Goal: Communication & Community: Answer question/provide support

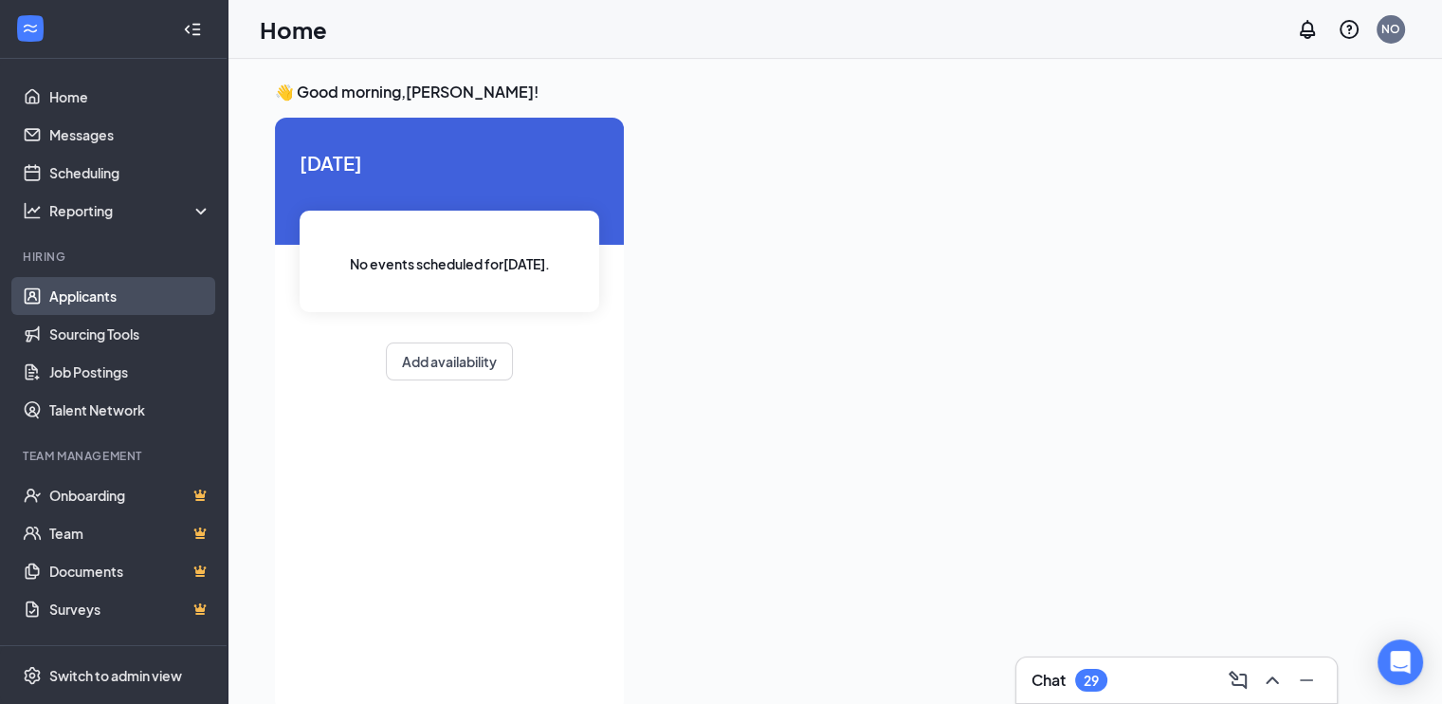
click at [94, 293] on link "Applicants" at bounding box center [130, 296] width 162 height 38
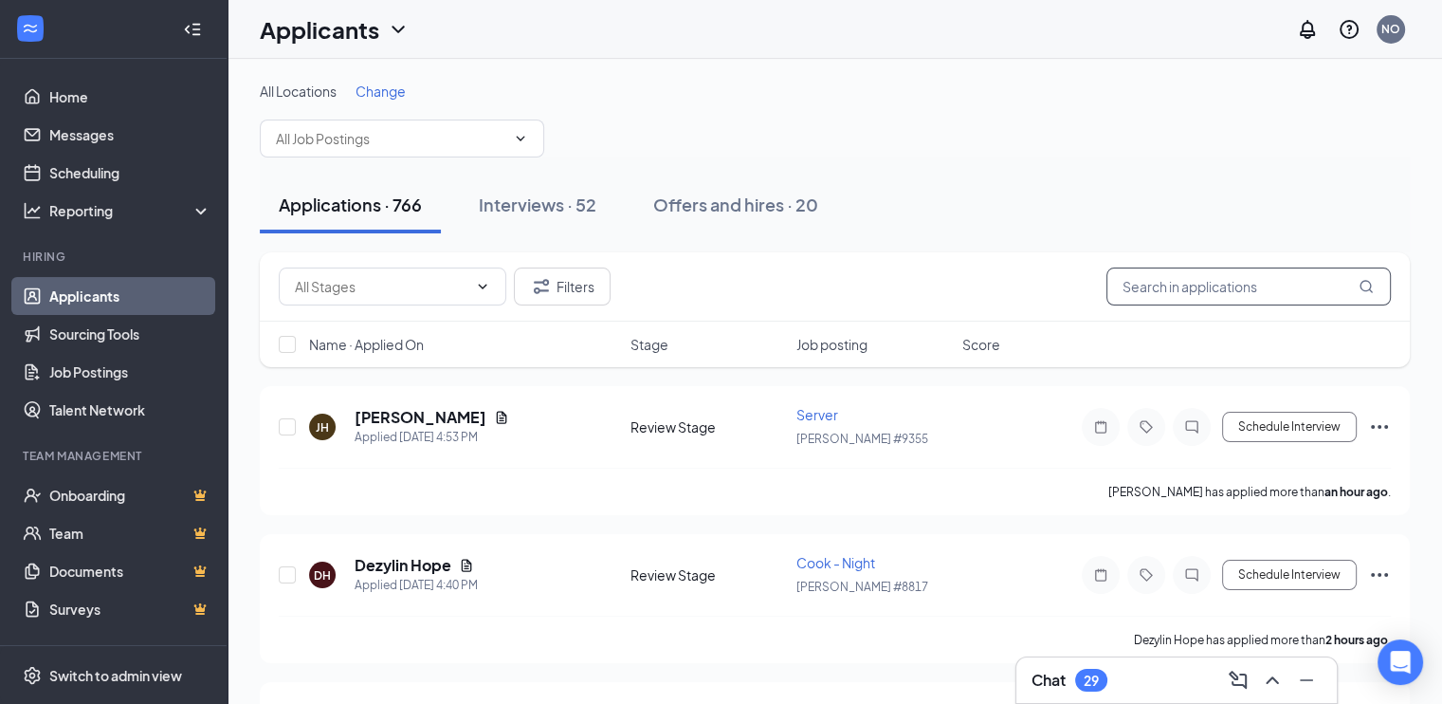
click at [1141, 285] on input "text" at bounding box center [1249, 286] width 284 height 38
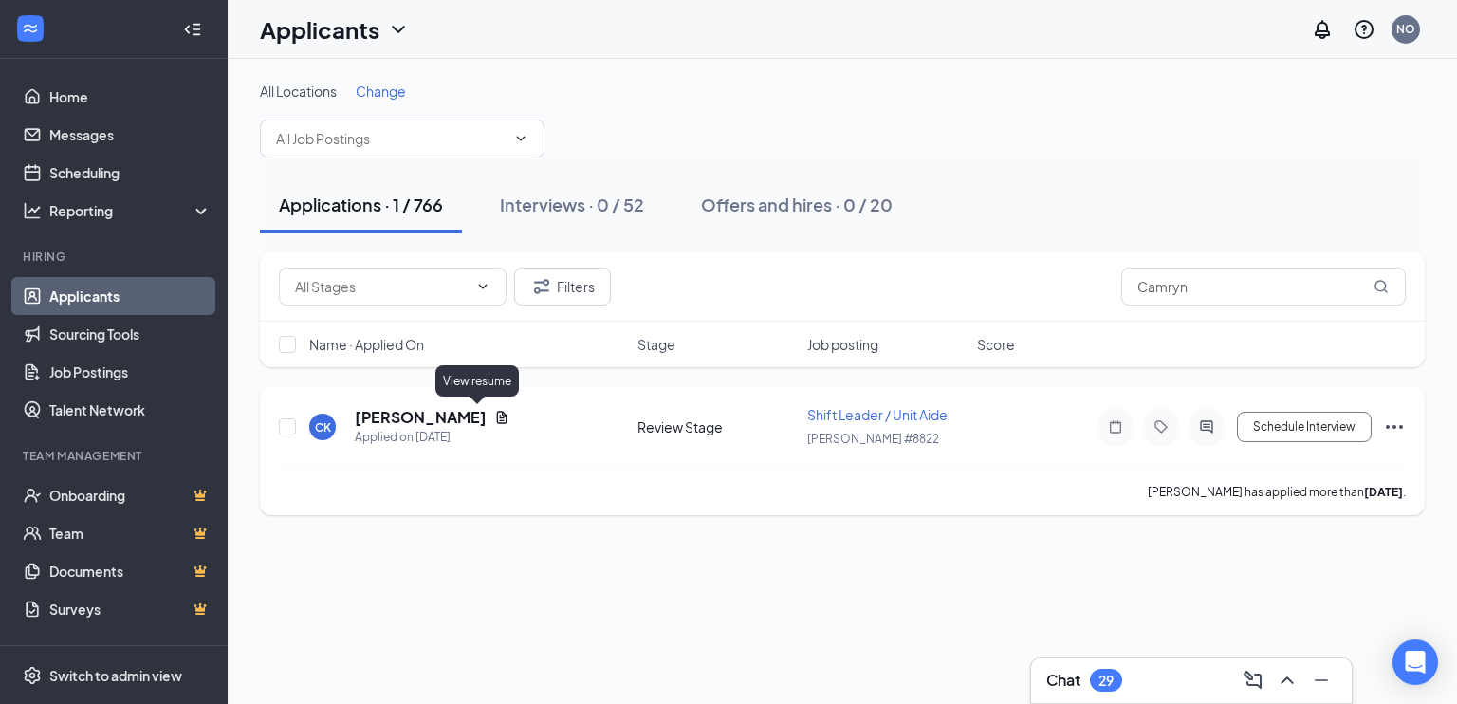
click at [494, 414] on icon "Document" at bounding box center [501, 417] width 15 height 15
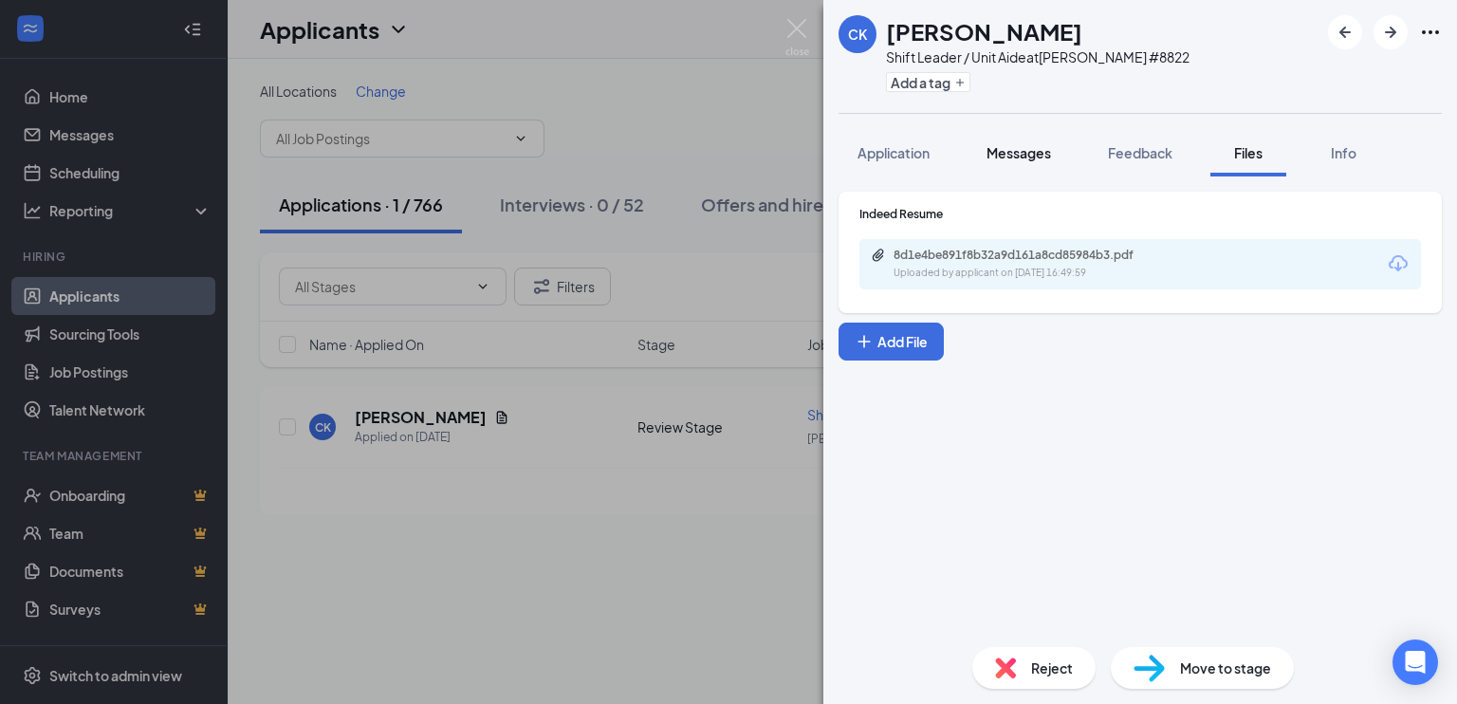
click at [1007, 153] on span "Messages" at bounding box center [1018, 152] width 64 height 17
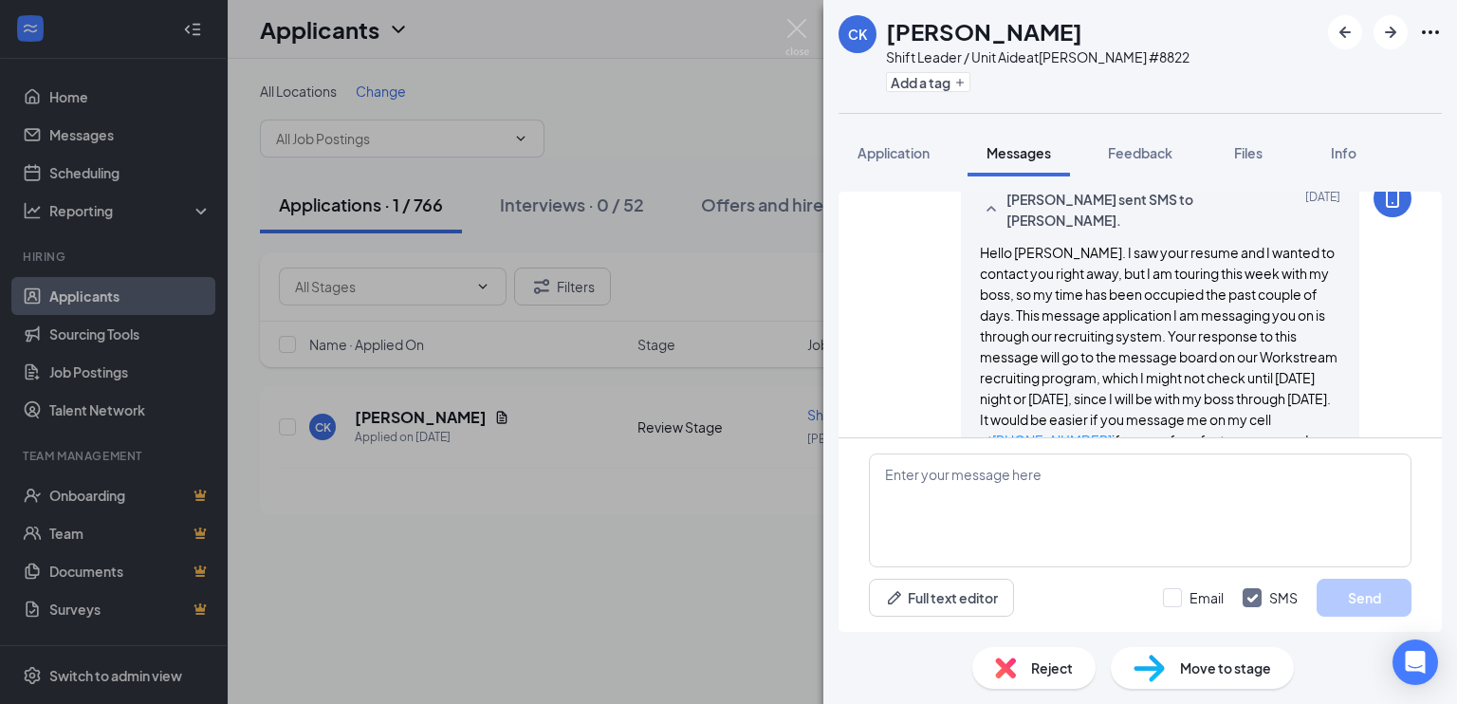
scroll to position [607, 0]
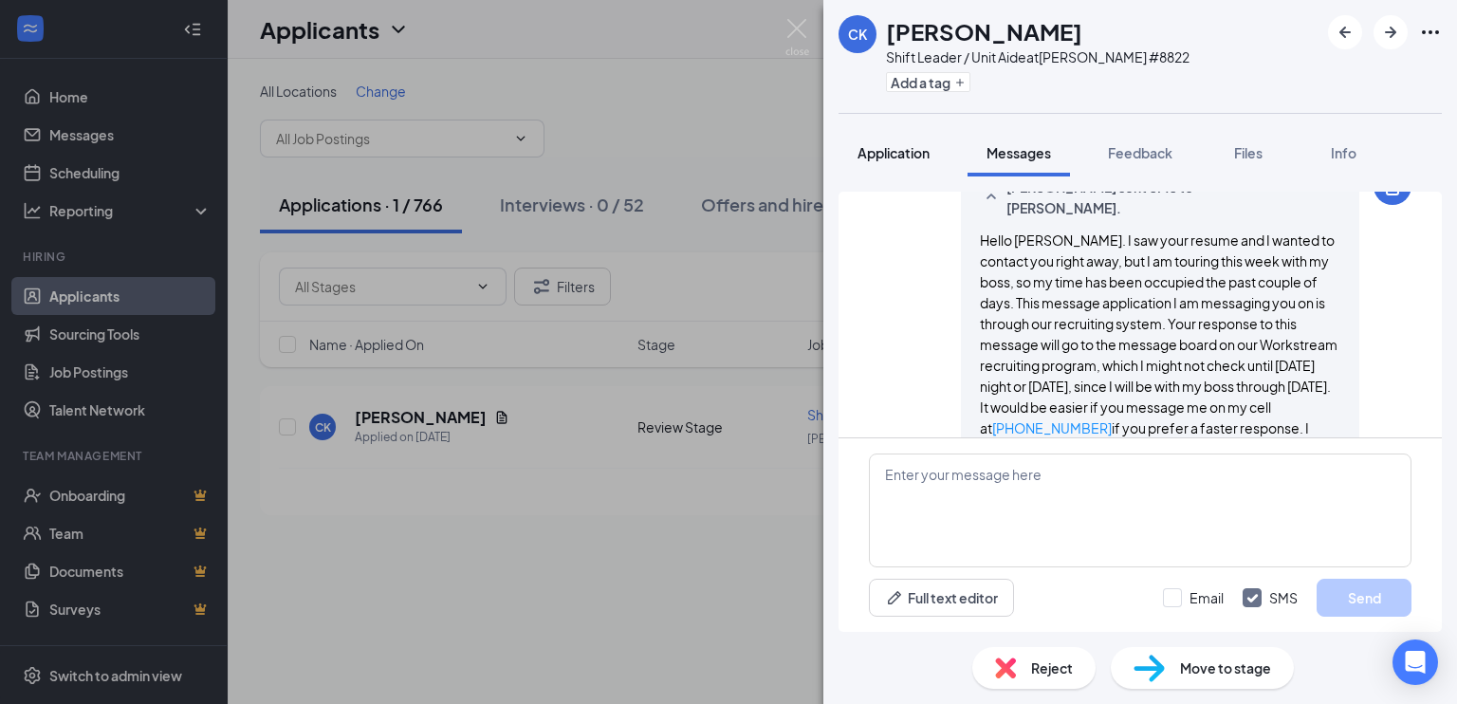
click at [888, 153] on span "Application" at bounding box center [893, 152] width 72 height 17
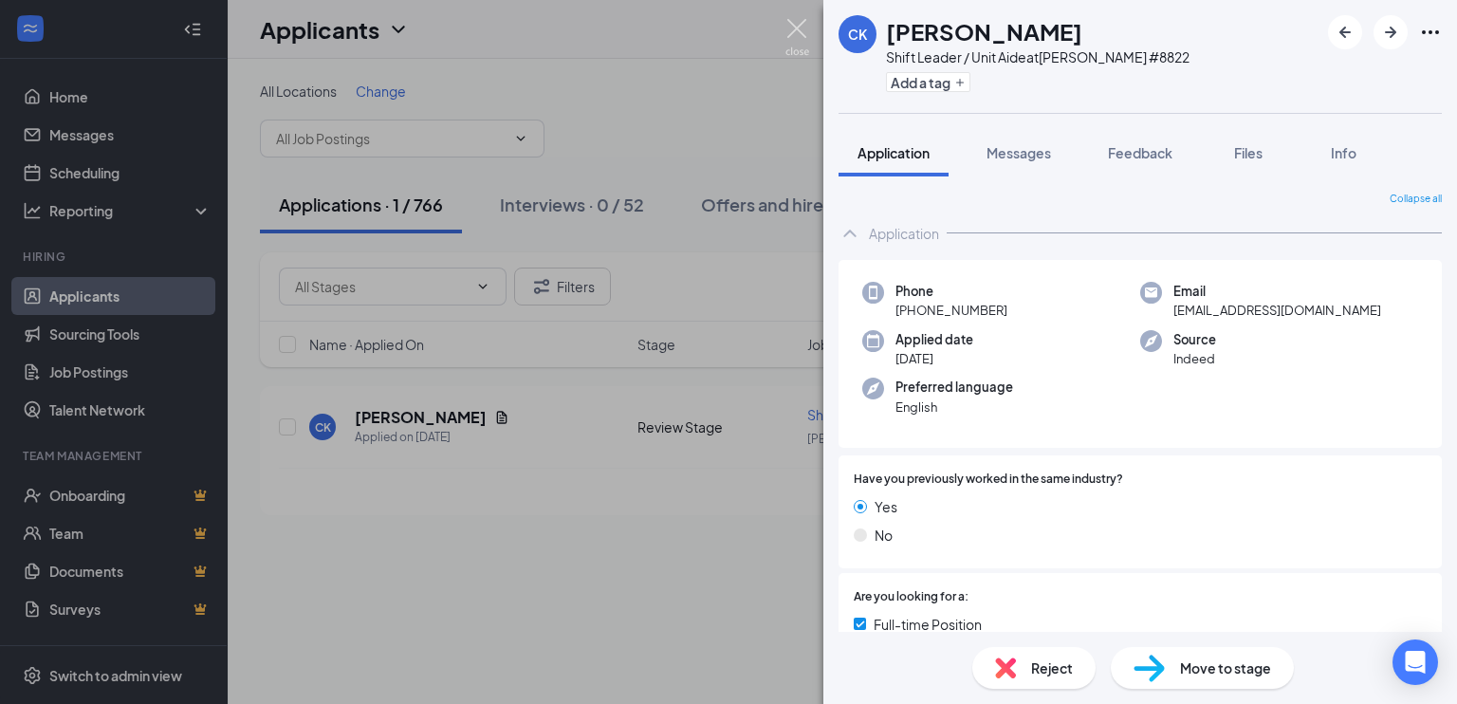
click at [791, 32] on img at bounding box center [797, 37] width 24 height 37
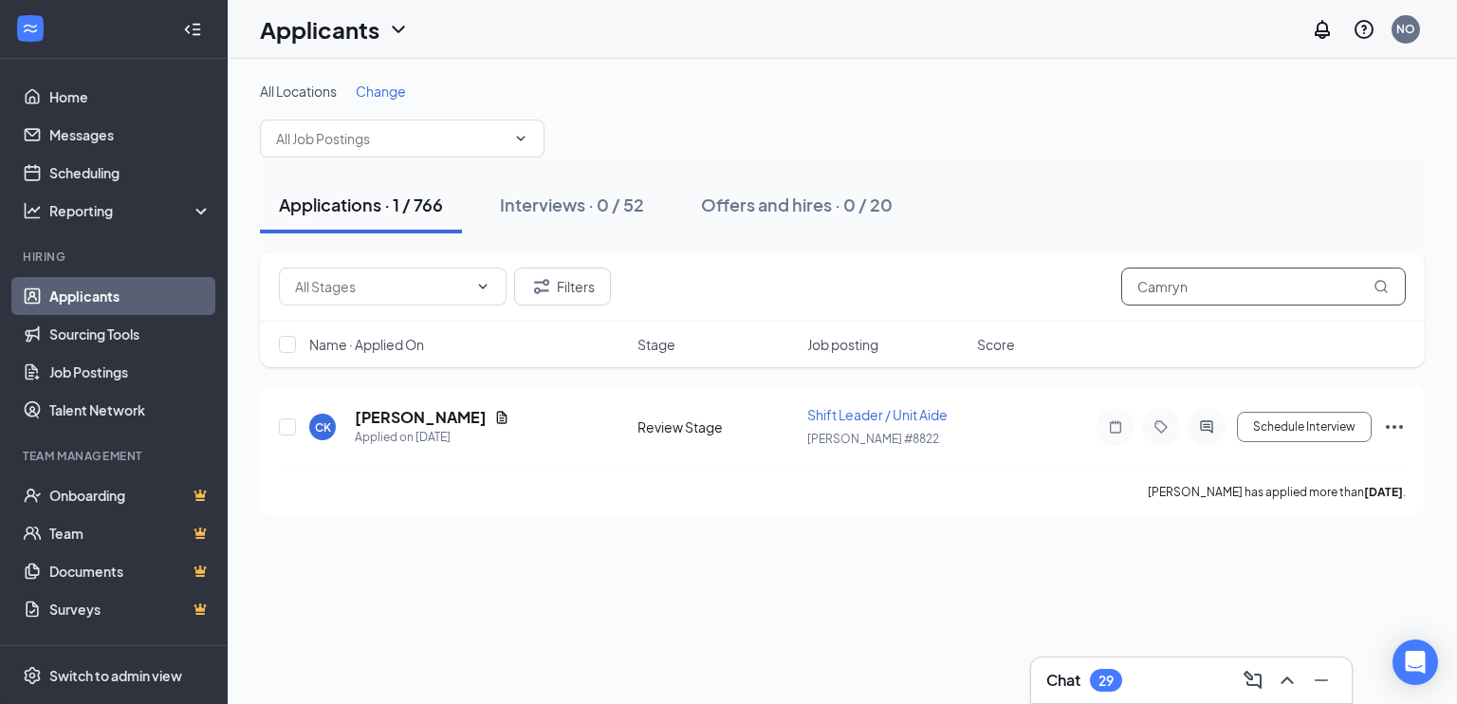
click at [1177, 301] on input "Camryn" at bounding box center [1263, 286] width 284 height 38
type input "C"
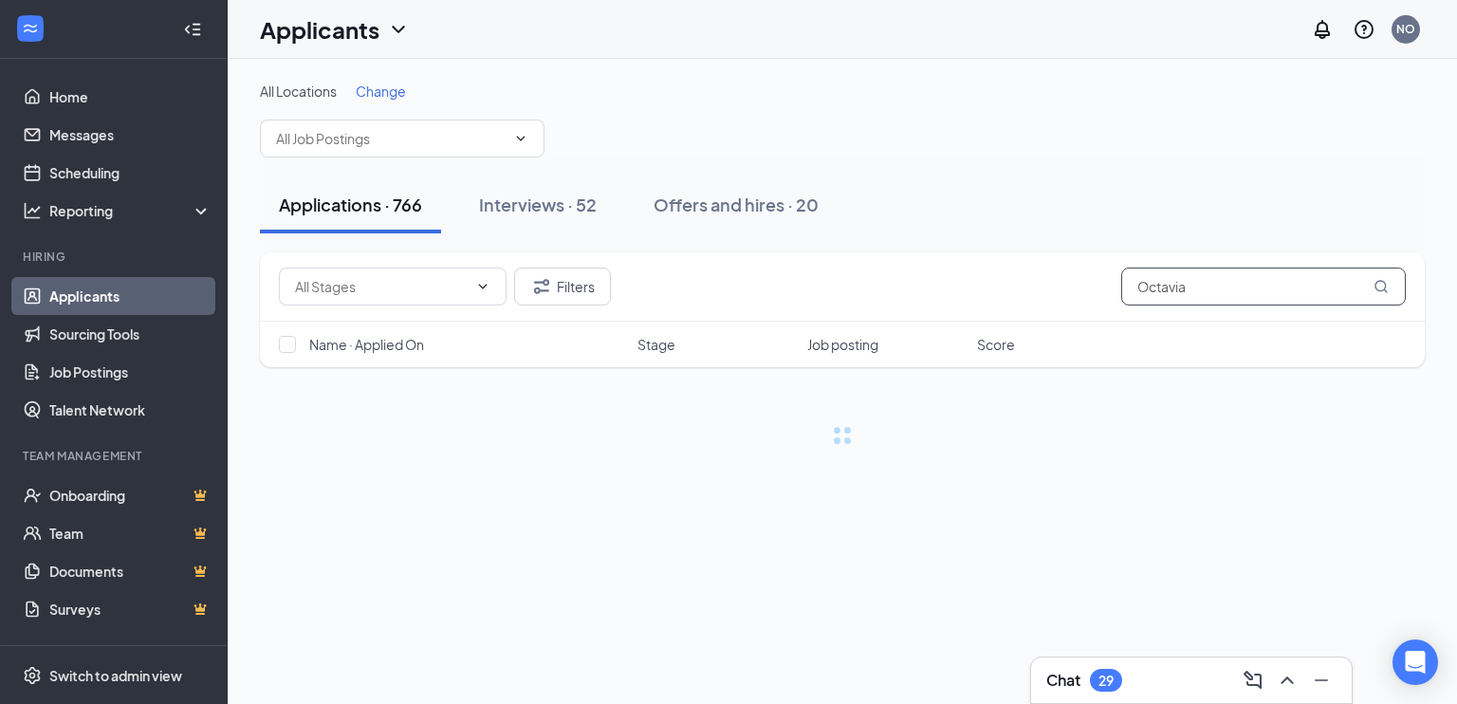
type input "Octavia"
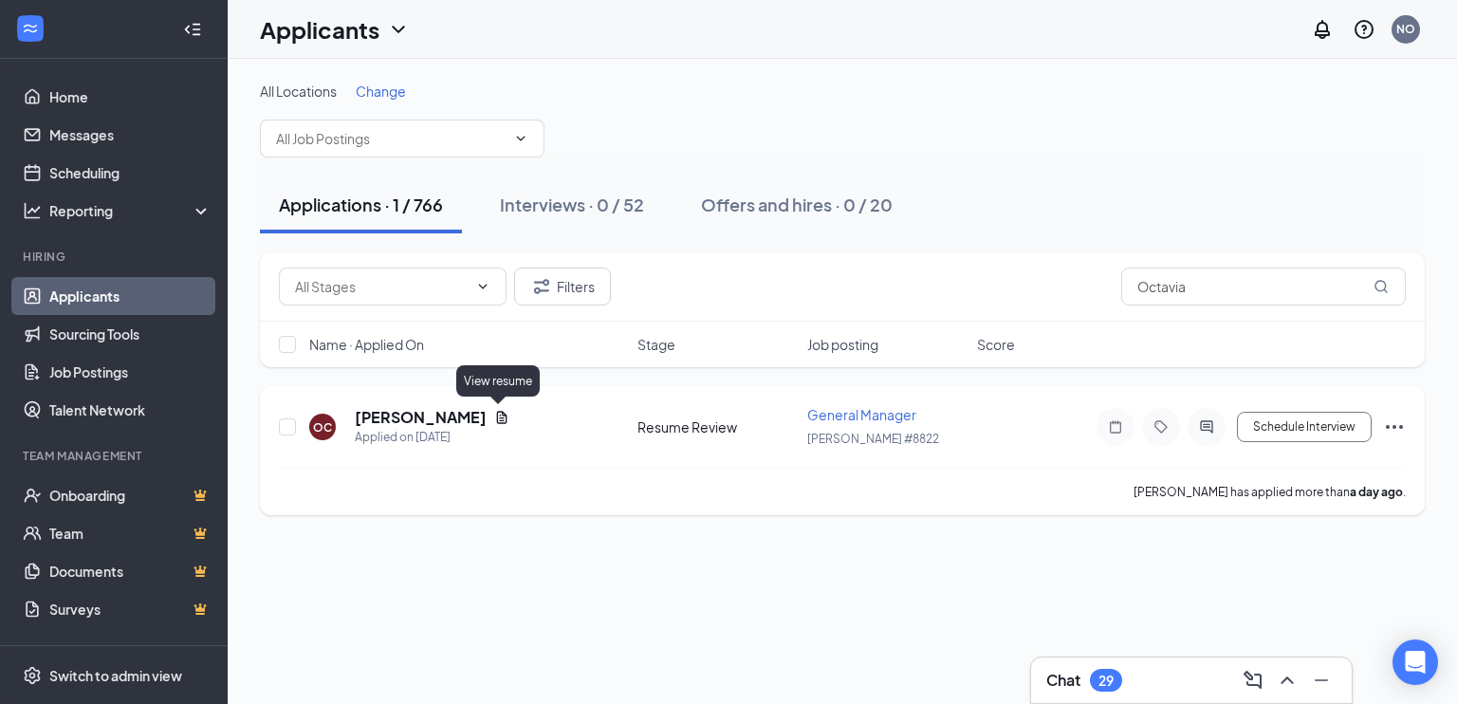
click at [497, 418] on icon "Document" at bounding box center [502, 417] width 10 height 12
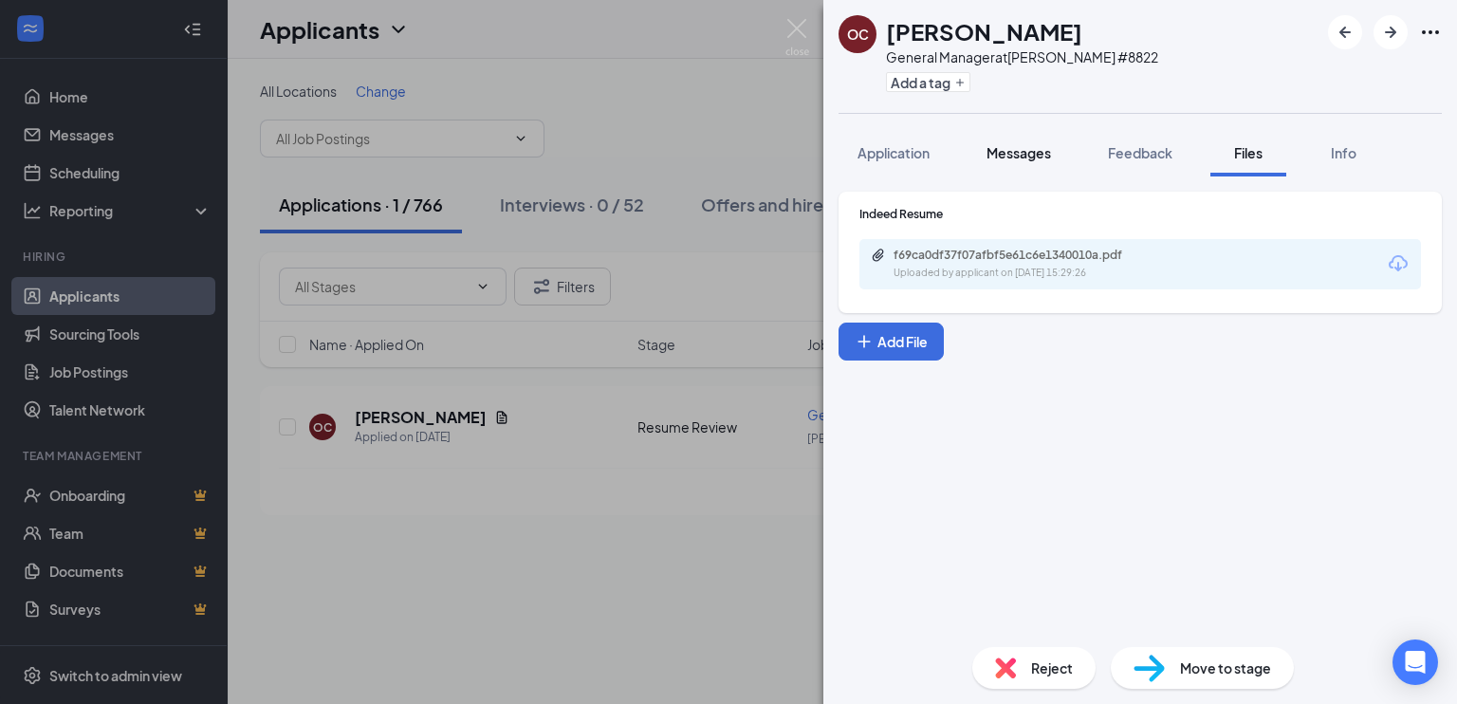
click at [1032, 148] on span "Messages" at bounding box center [1018, 152] width 64 height 17
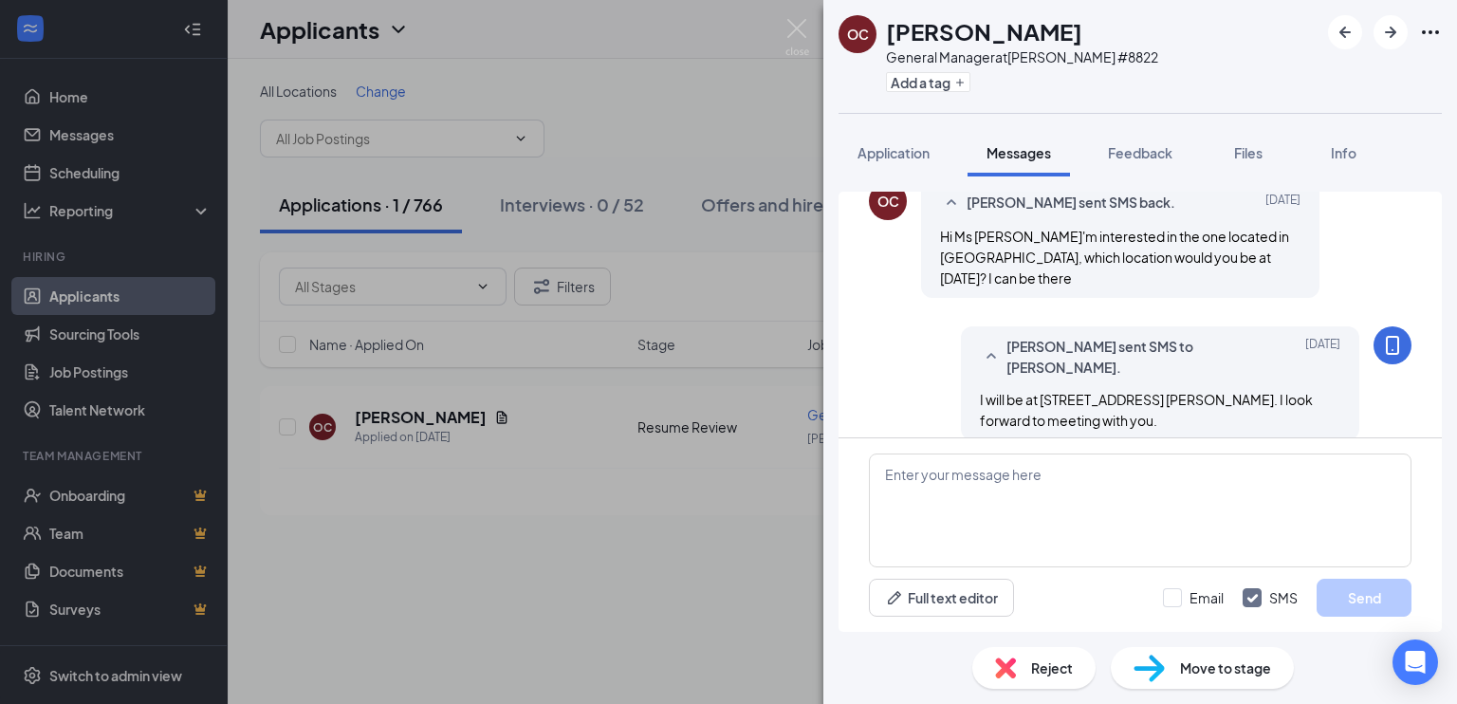
scroll to position [321, 0]
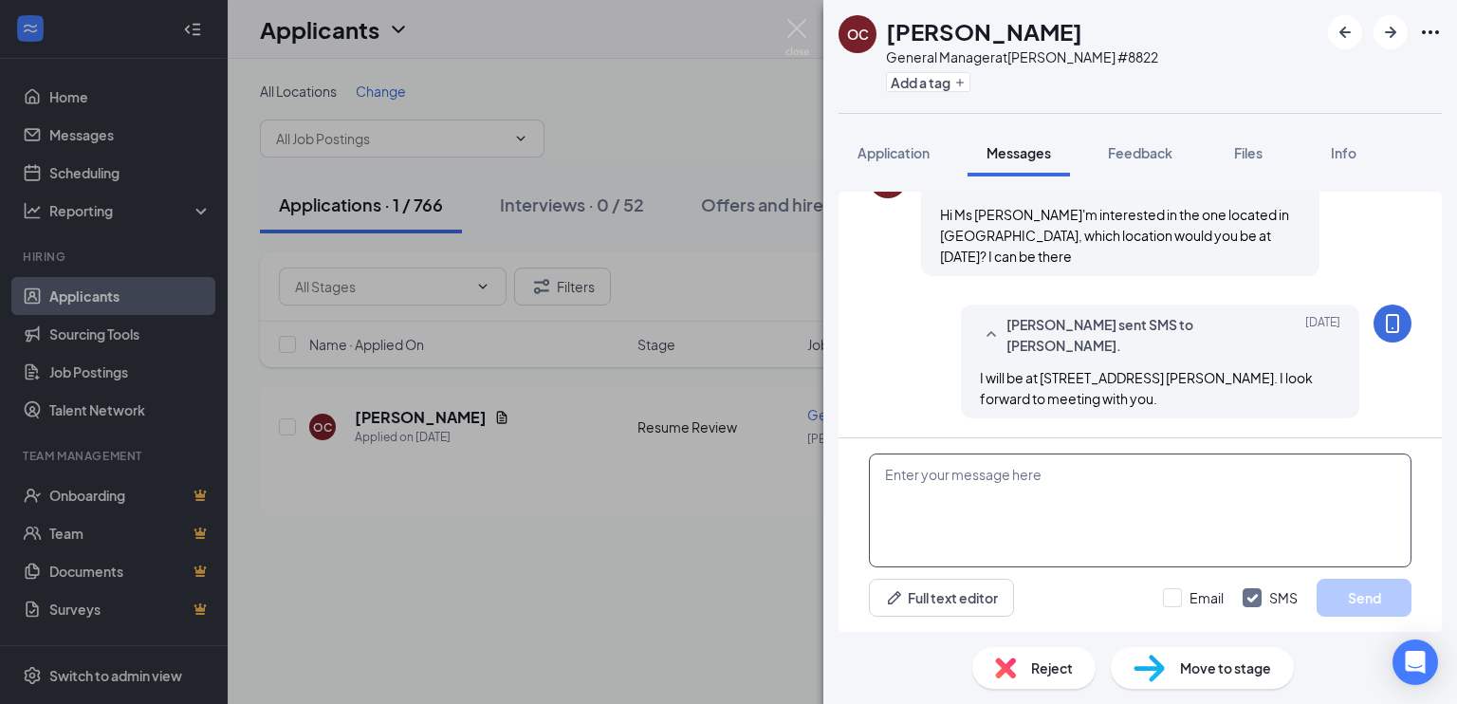
click at [1019, 477] on textarea at bounding box center [1140, 510] width 542 height 114
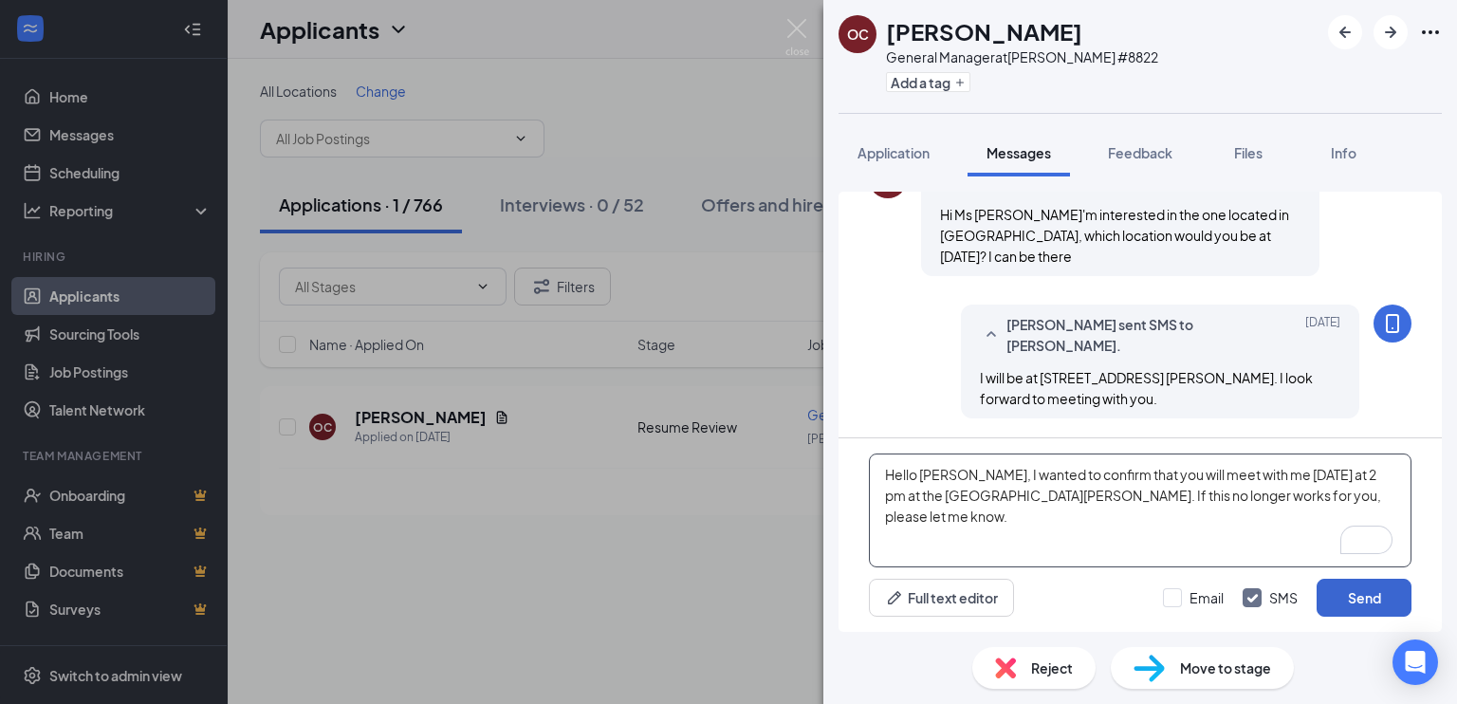
type textarea "Hello [PERSON_NAME], I wanted to confirm that you will meet with me [DATE] at 2…"
click at [1354, 603] on button "Send" at bounding box center [1363, 597] width 95 height 38
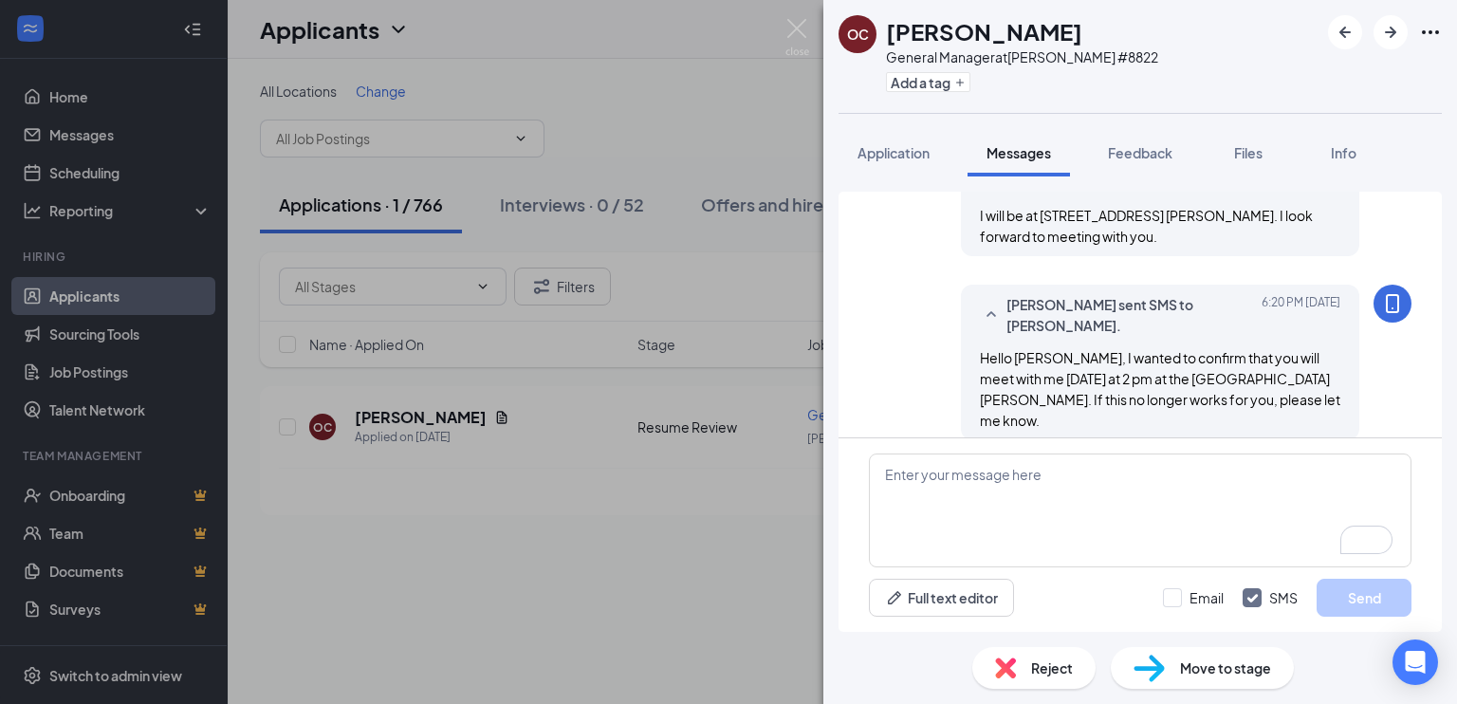
scroll to position [485, 0]
click at [797, 30] on img at bounding box center [797, 37] width 24 height 37
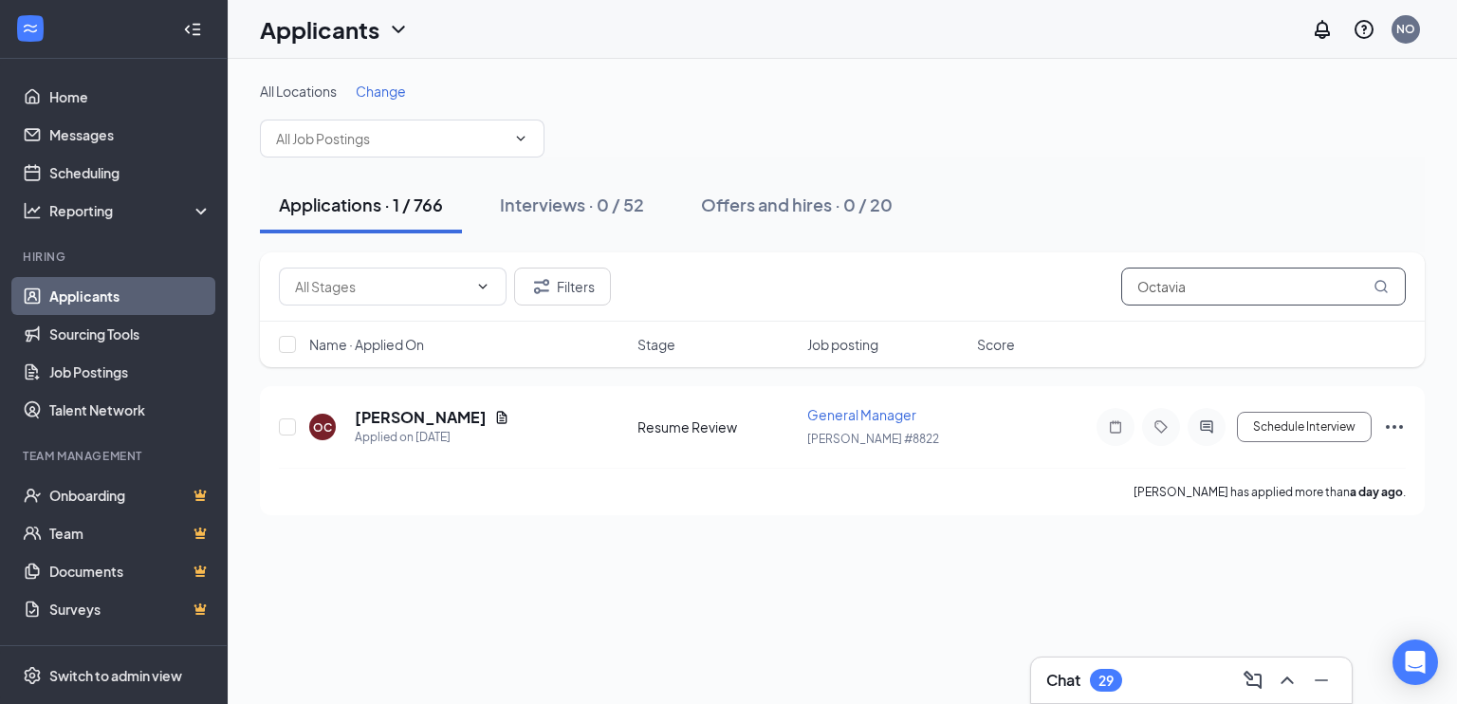
click at [1187, 284] on input "Octavia" at bounding box center [1263, 286] width 284 height 38
type input "O"
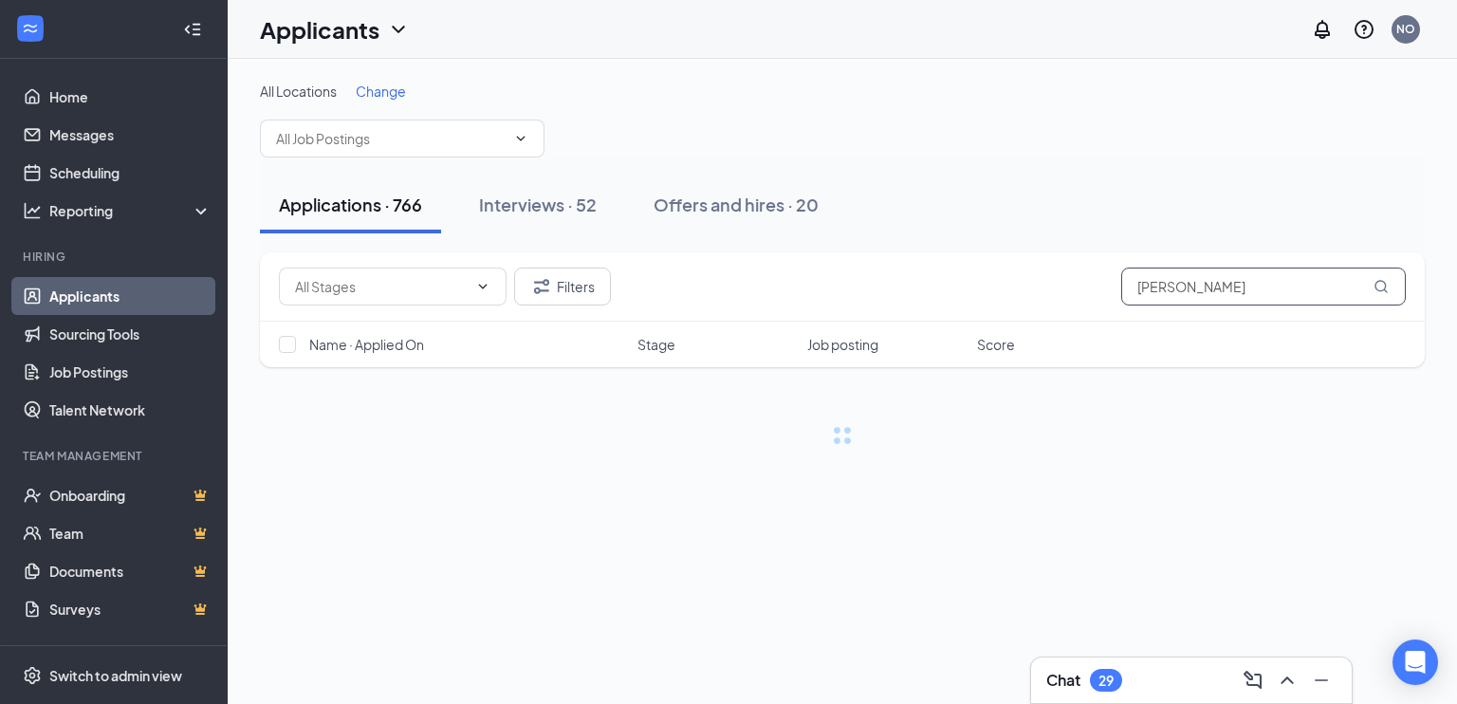
type input "[PERSON_NAME]"
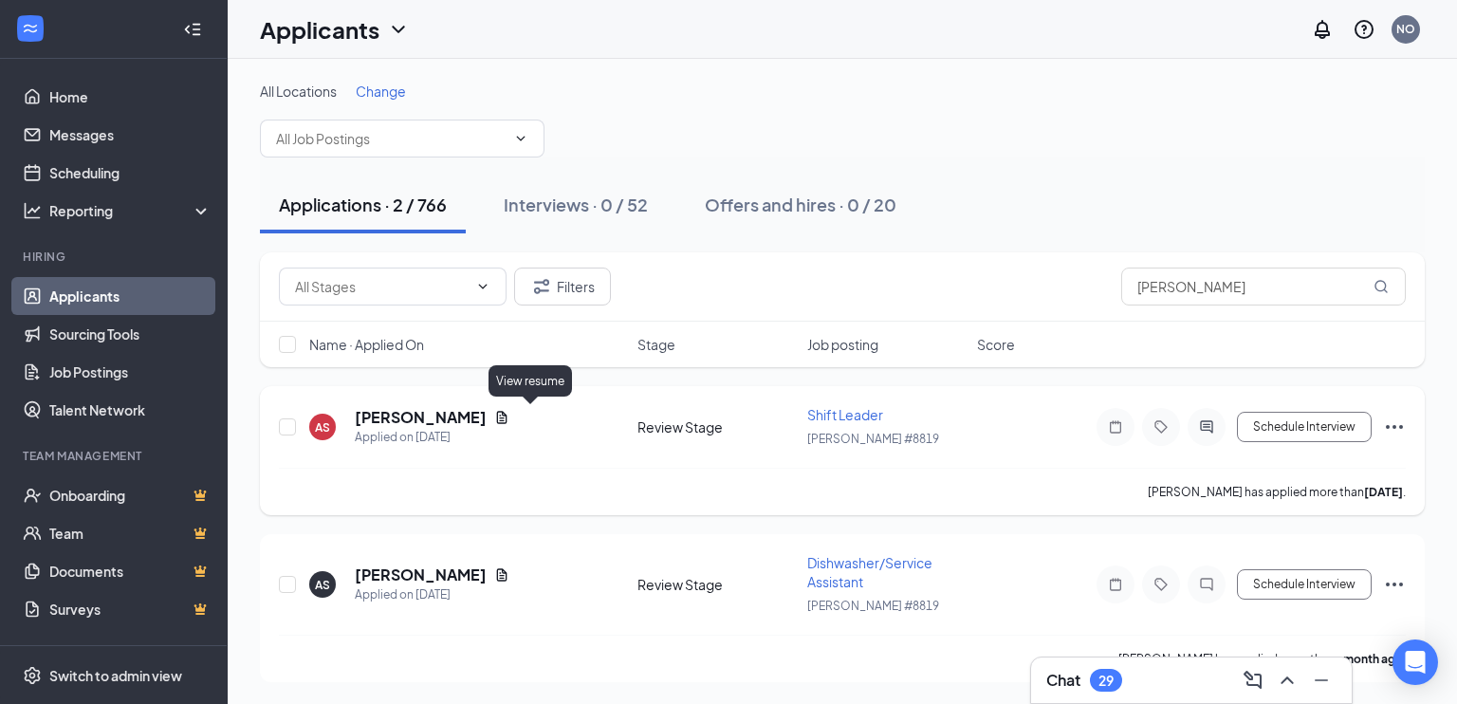
click at [509, 417] on icon "Document" at bounding box center [501, 417] width 15 height 15
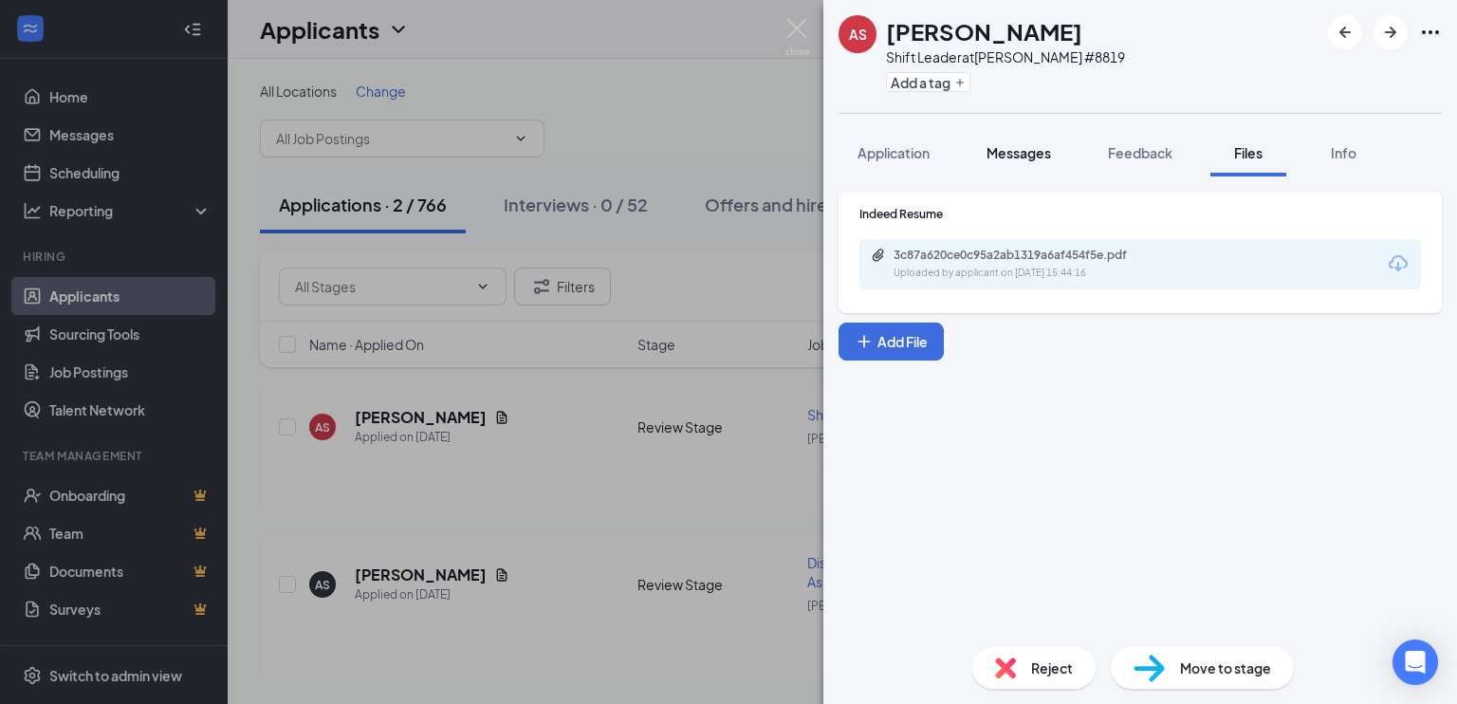
click at [1013, 151] on span "Messages" at bounding box center [1018, 152] width 64 height 17
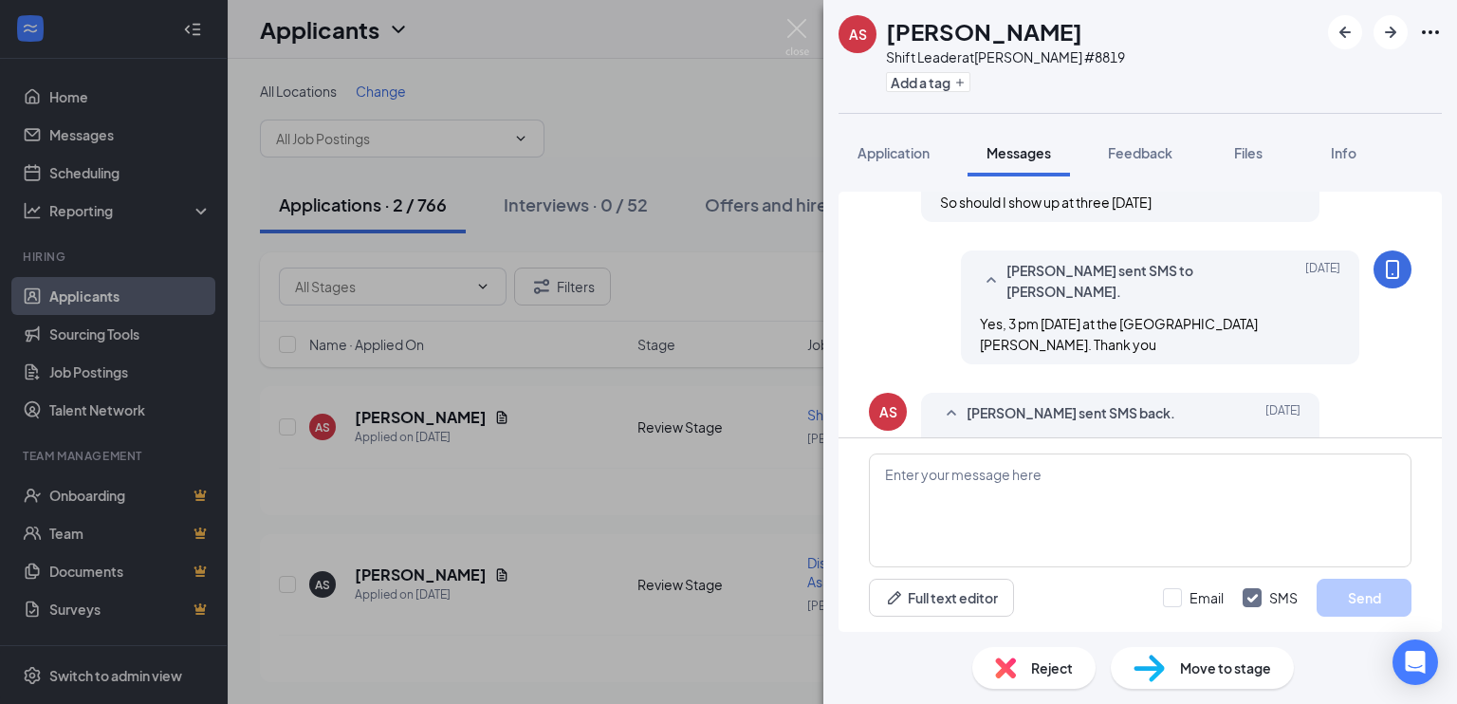
scroll to position [401, 0]
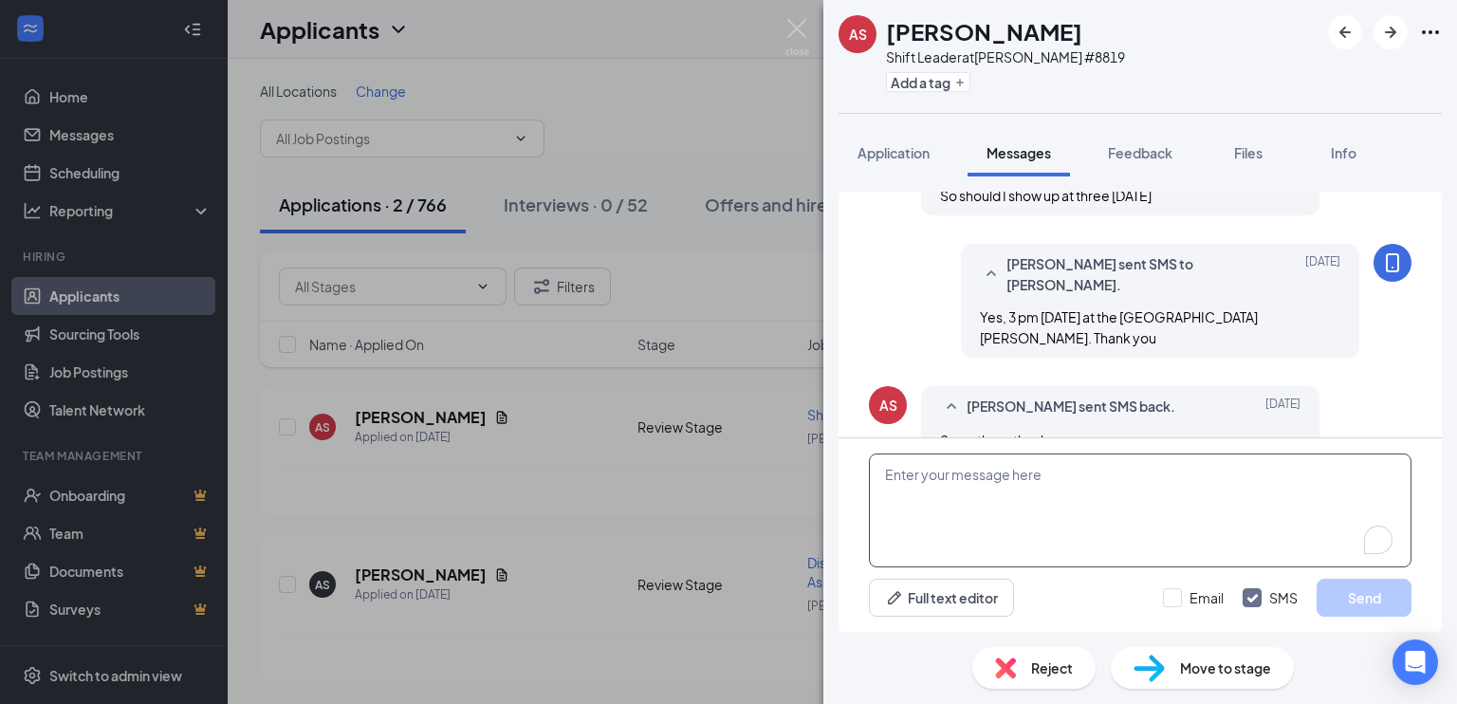
click at [931, 474] on textarea "To enrich screen reader interactions, please activate Accessibility in Grammarl…" at bounding box center [1140, 510] width 542 height 114
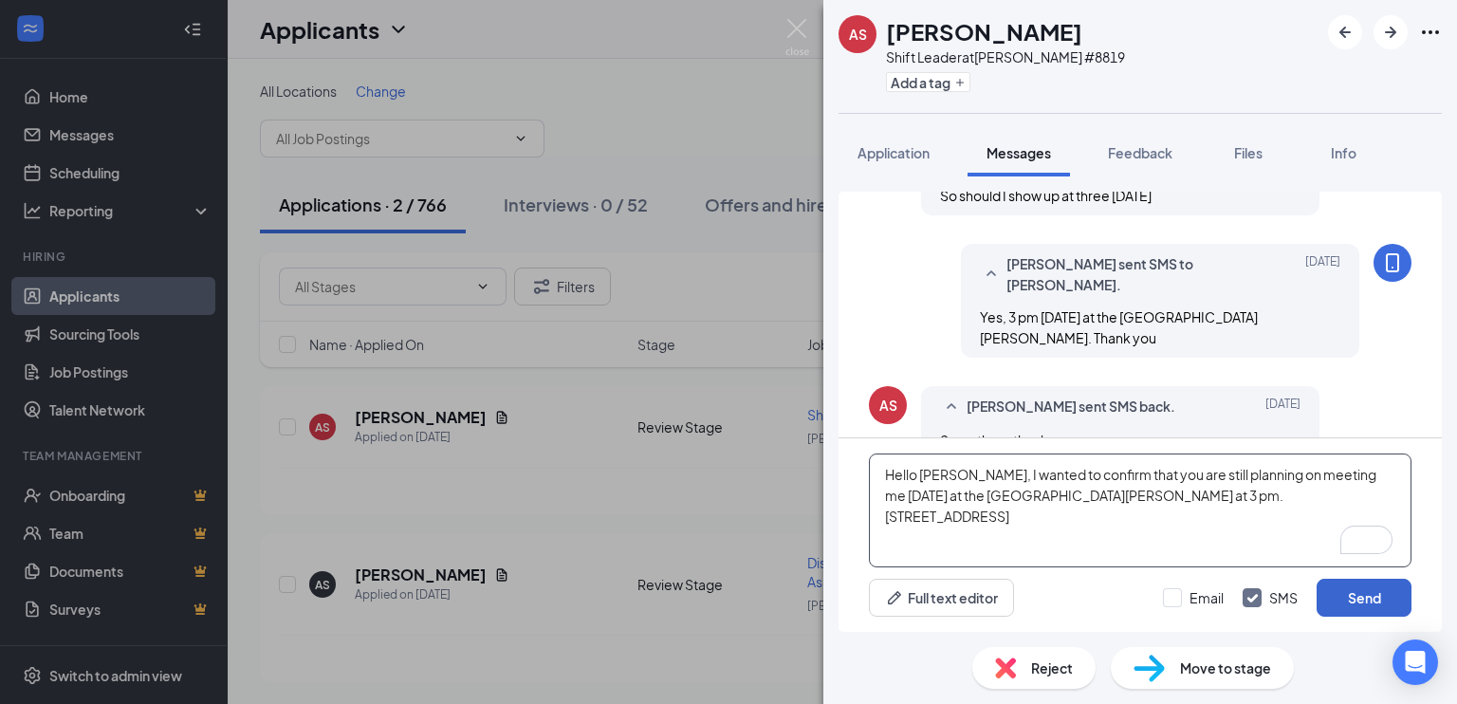
type textarea "Hello [PERSON_NAME], I wanted to confirm that you are still planning on meeting…"
click at [1350, 596] on button "Send" at bounding box center [1363, 597] width 95 height 38
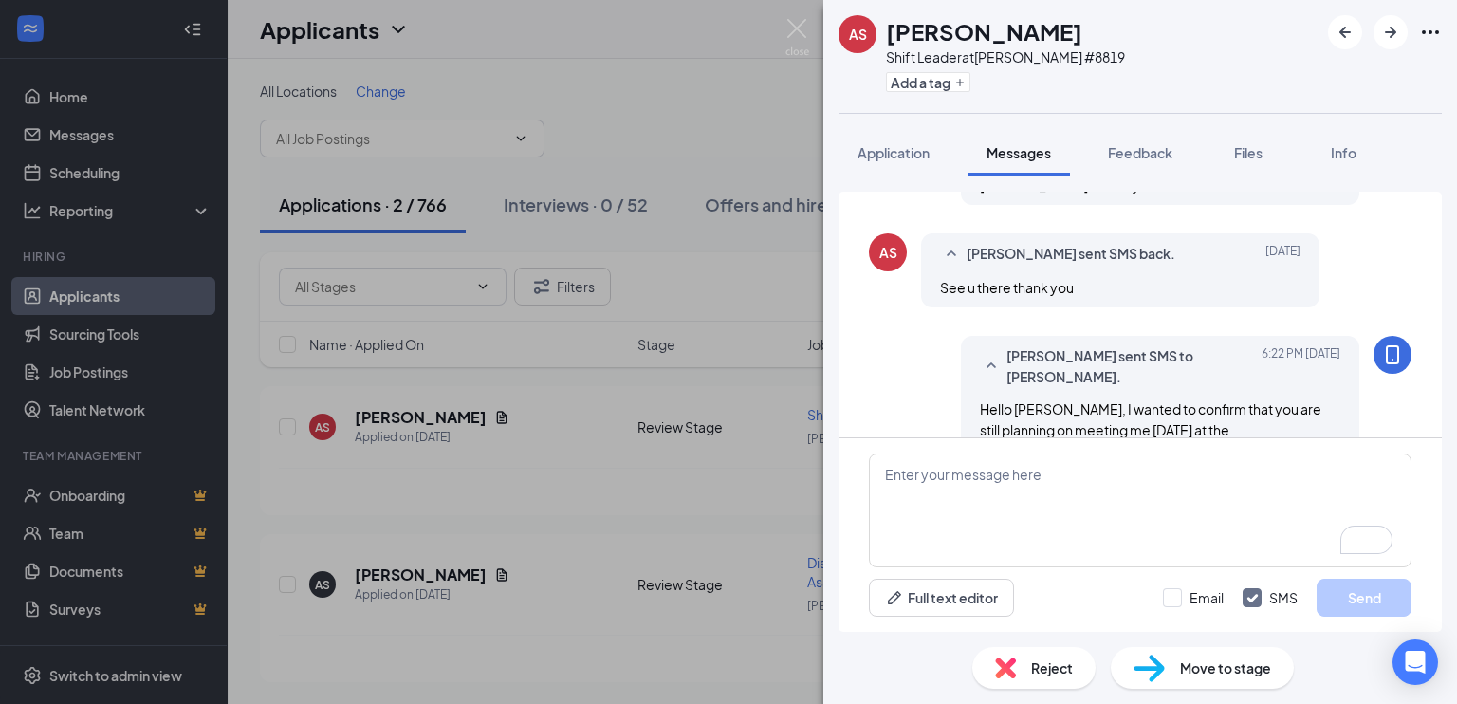
scroll to position [564, 0]
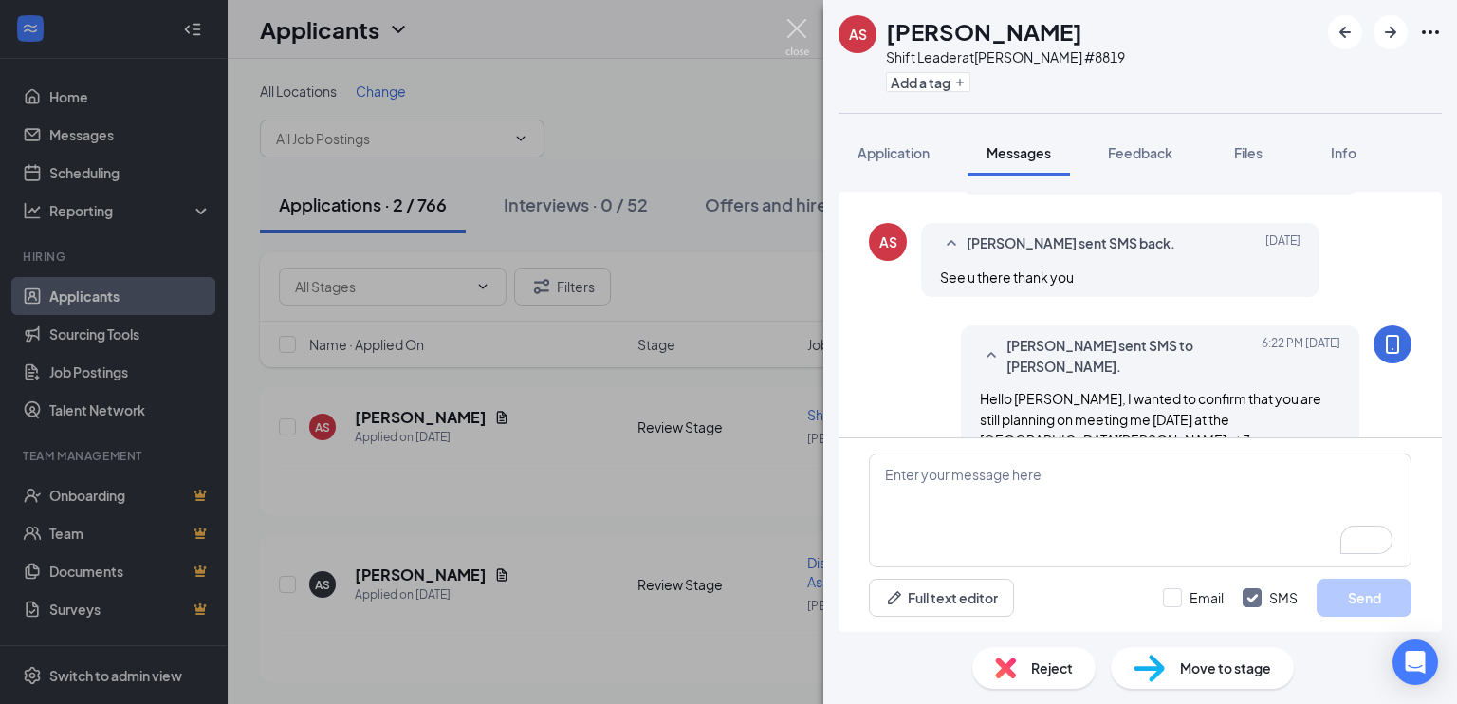
click at [799, 29] on img at bounding box center [797, 37] width 24 height 37
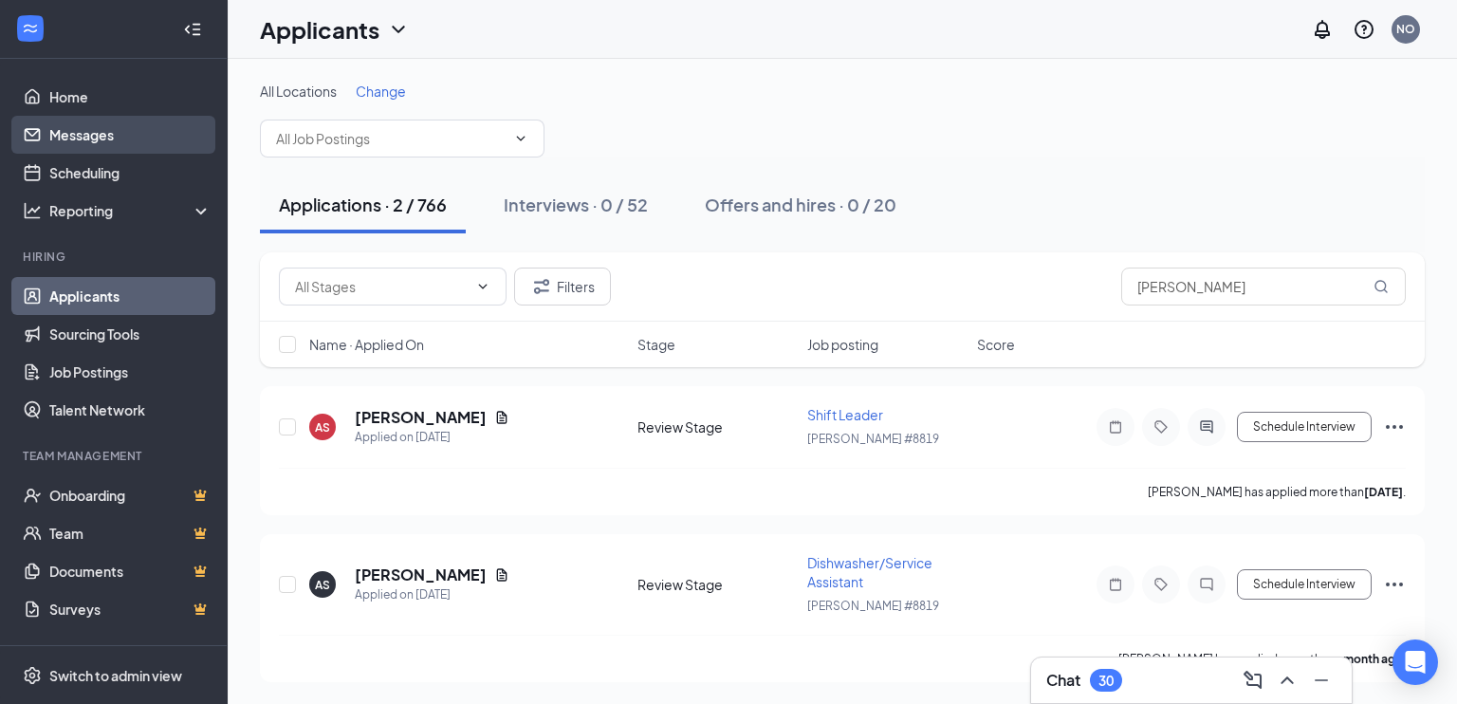
click at [87, 133] on link "Messages" at bounding box center [130, 135] width 162 height 38
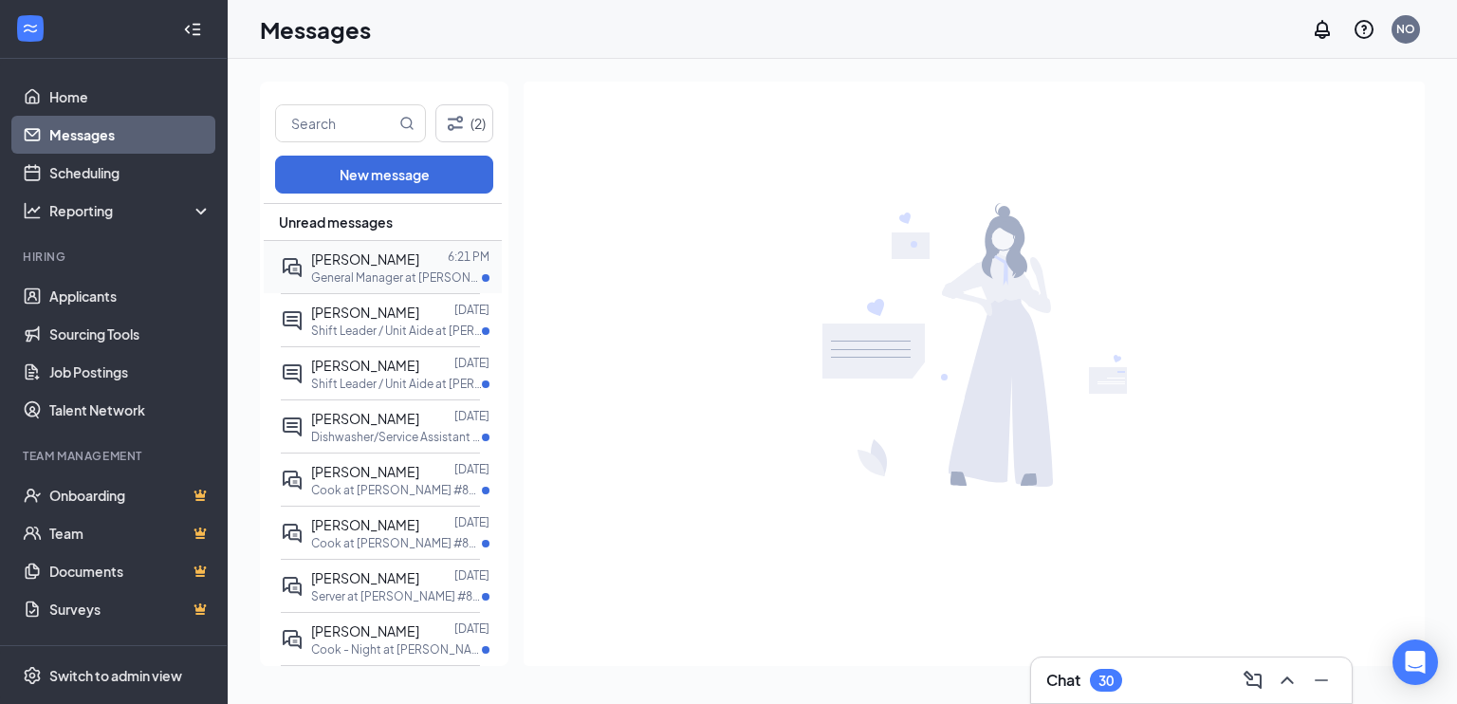
click at [360, 261] on span "[PERSON_NAME]" at bounding box center [365, 258] width 108 height 17
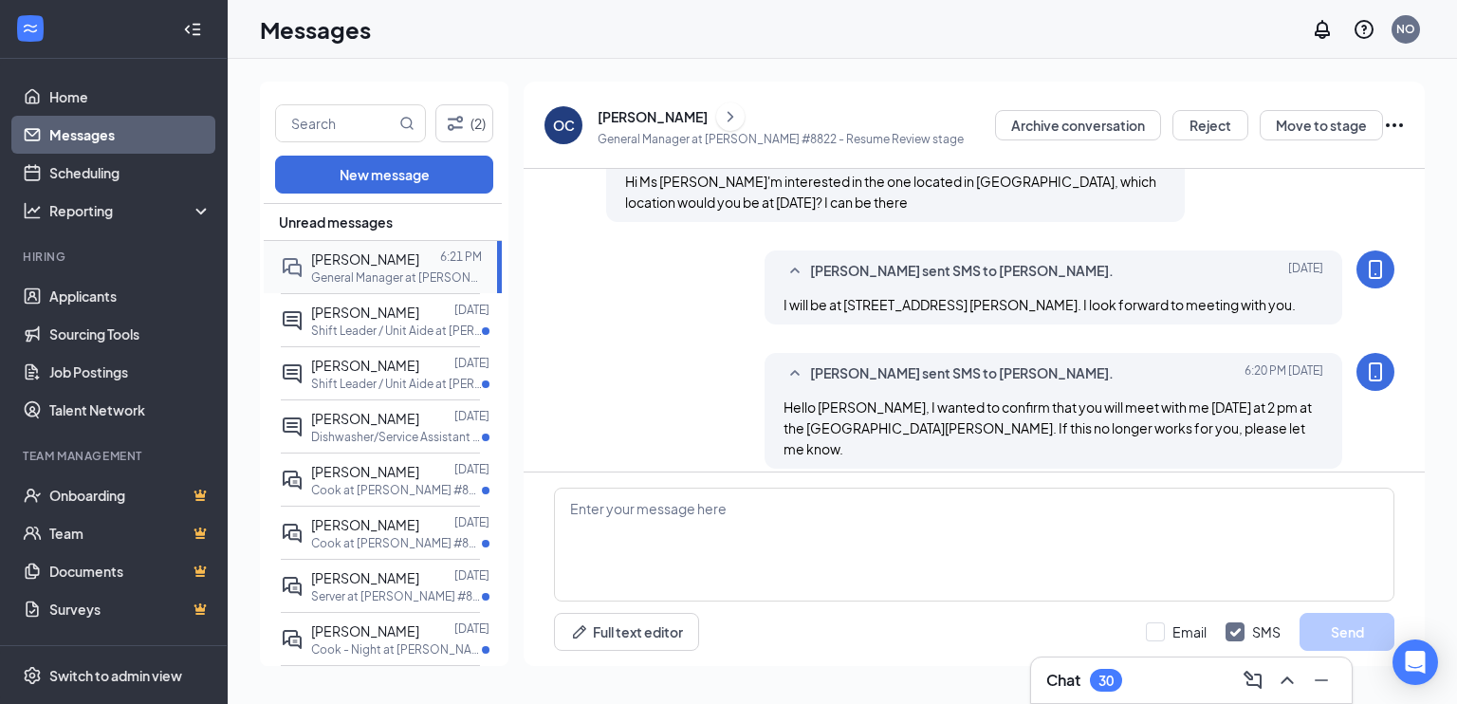
scroll to position [390, 0]
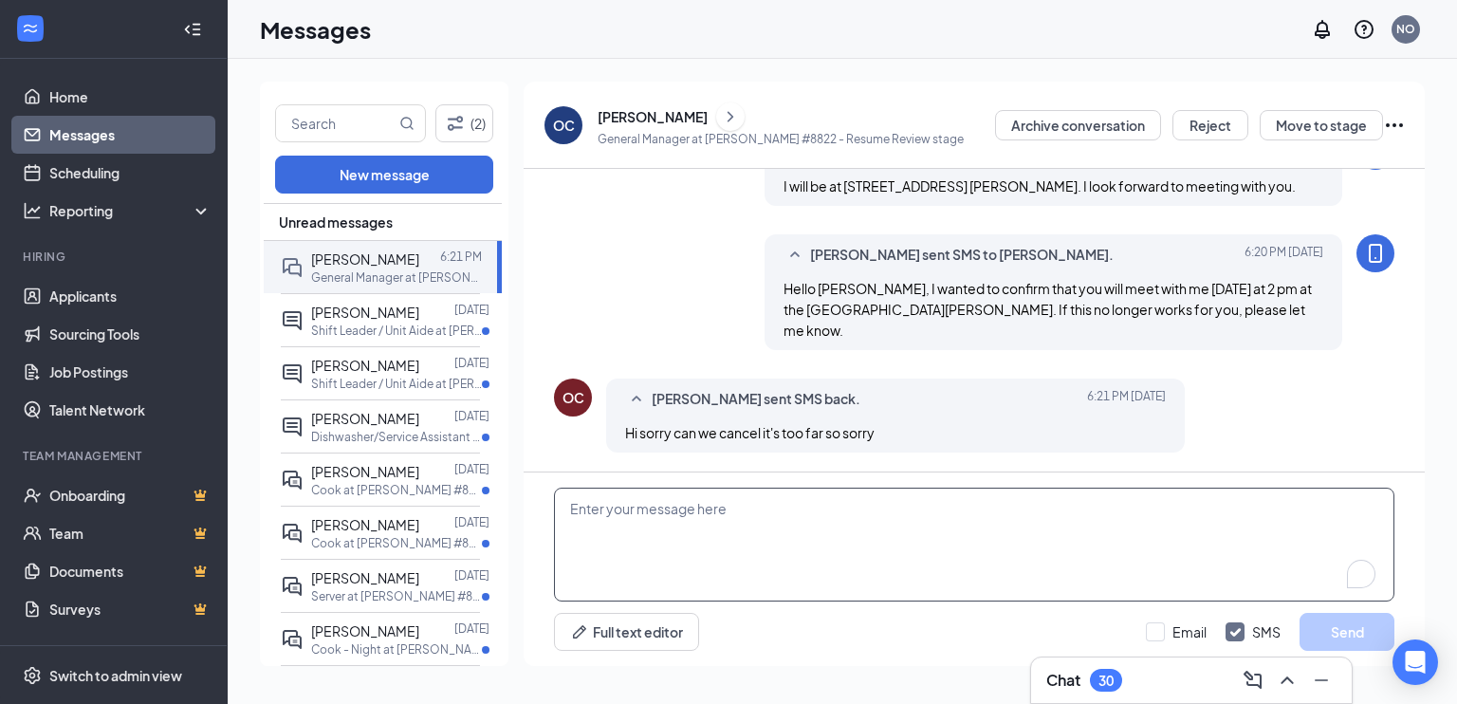
click at [589, 517] on textarea "To enrich screen reader interactions, please activate Accessibility in Grammarl…" at bounding box center [974, 544] width 840 height 114
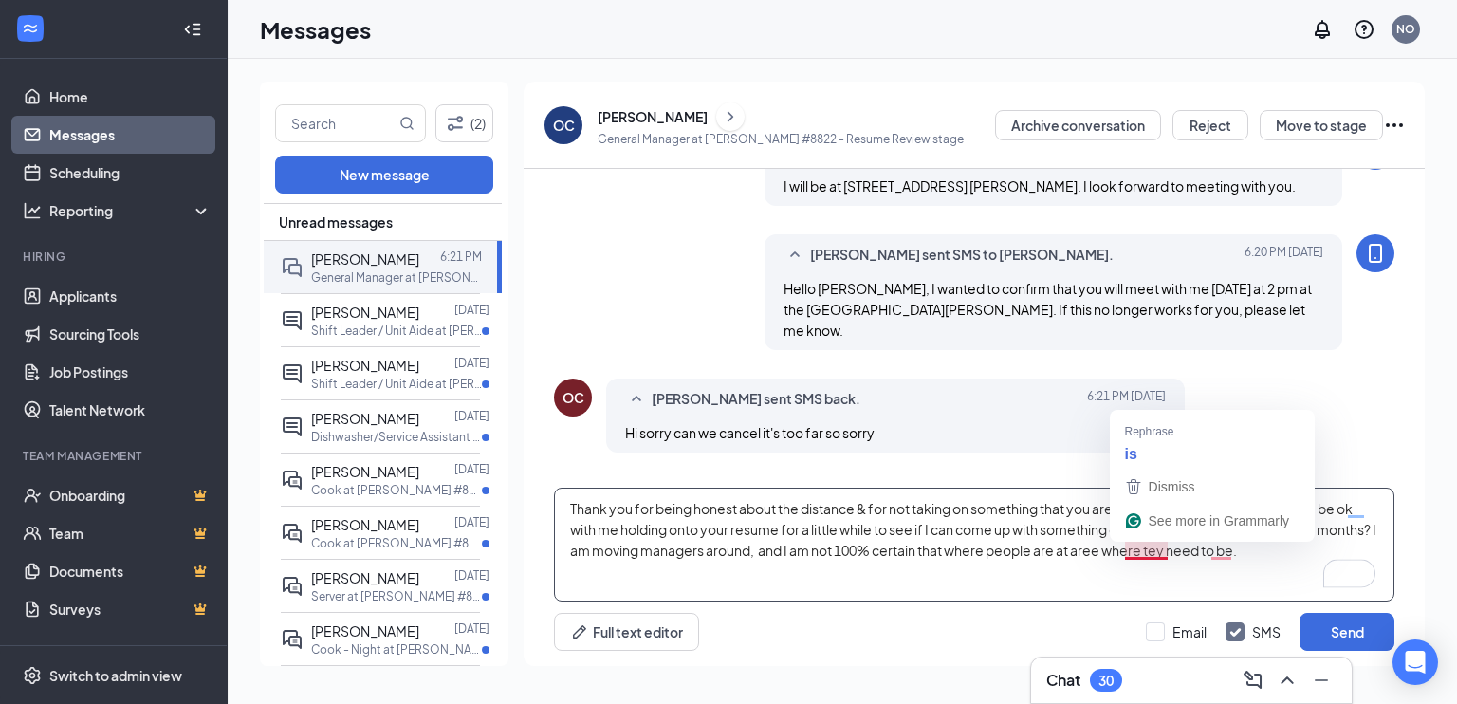
click at [1126, 551] on textarea "Thank you for being honest about the distance & for not taking on something tha…" at bounding box center [974, 544] width 840 height 114
click at [1179, 573] on textarea "Thank you for being honest about the distance & for not taking on something tha…" at bounding box center [974, 544] width 840 height 114
click at [1166, 558] on textarea "Thank you for being honest about the distance & for not taking on something tha…" at bounding box center [974, 544] width 840 height 114
click at [1210, 559] on textarea "Thank you for being honest about the distance & for not taking on something tha…" at bounding box center [974, 544] width 840 height 114
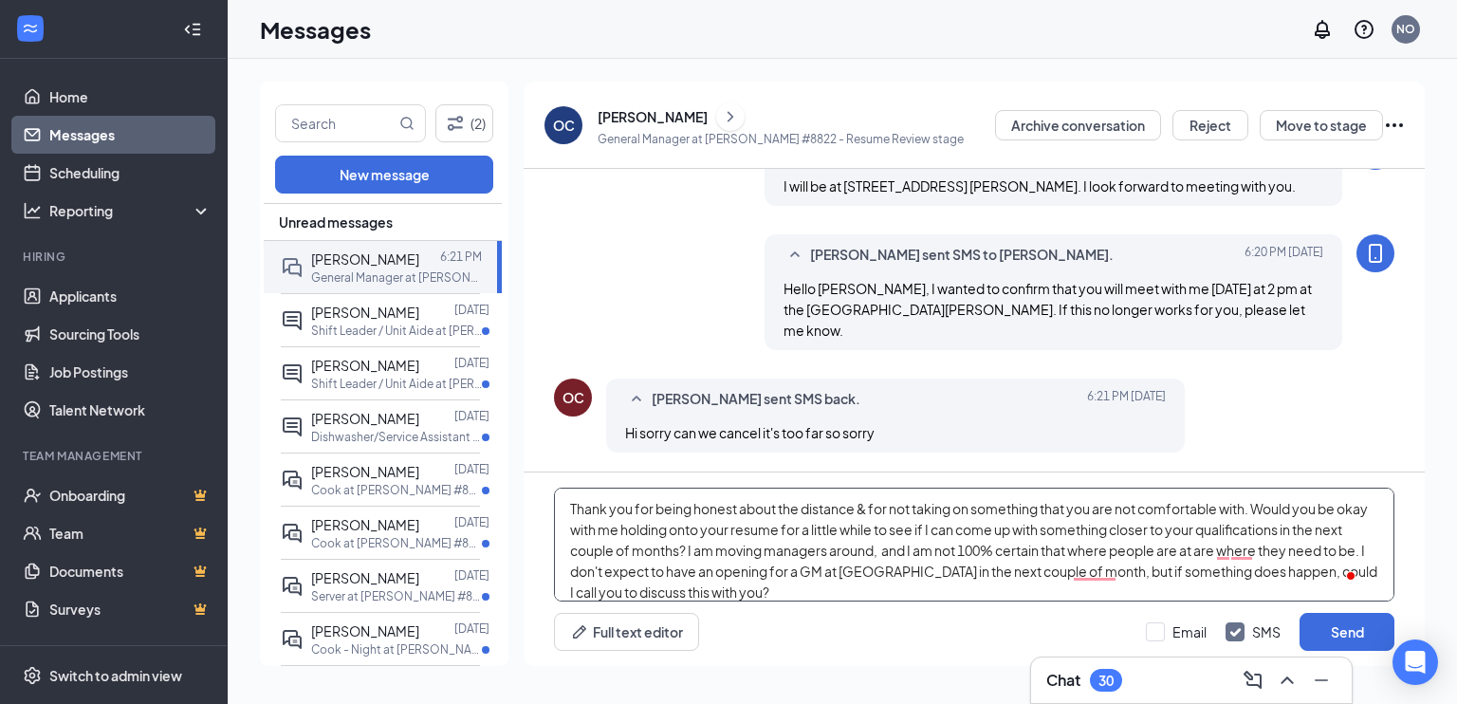
click at [1235, 529] on textarea "Thank you for being honest about the distance & for not taking on something tha…" at bounding box center [974, 544] width 840 height 114
click at [875, 549] on textarea "Thank you for being honest about the distance & for not taking on something tha…" at bounding box center [974, 544] width 840 height 114
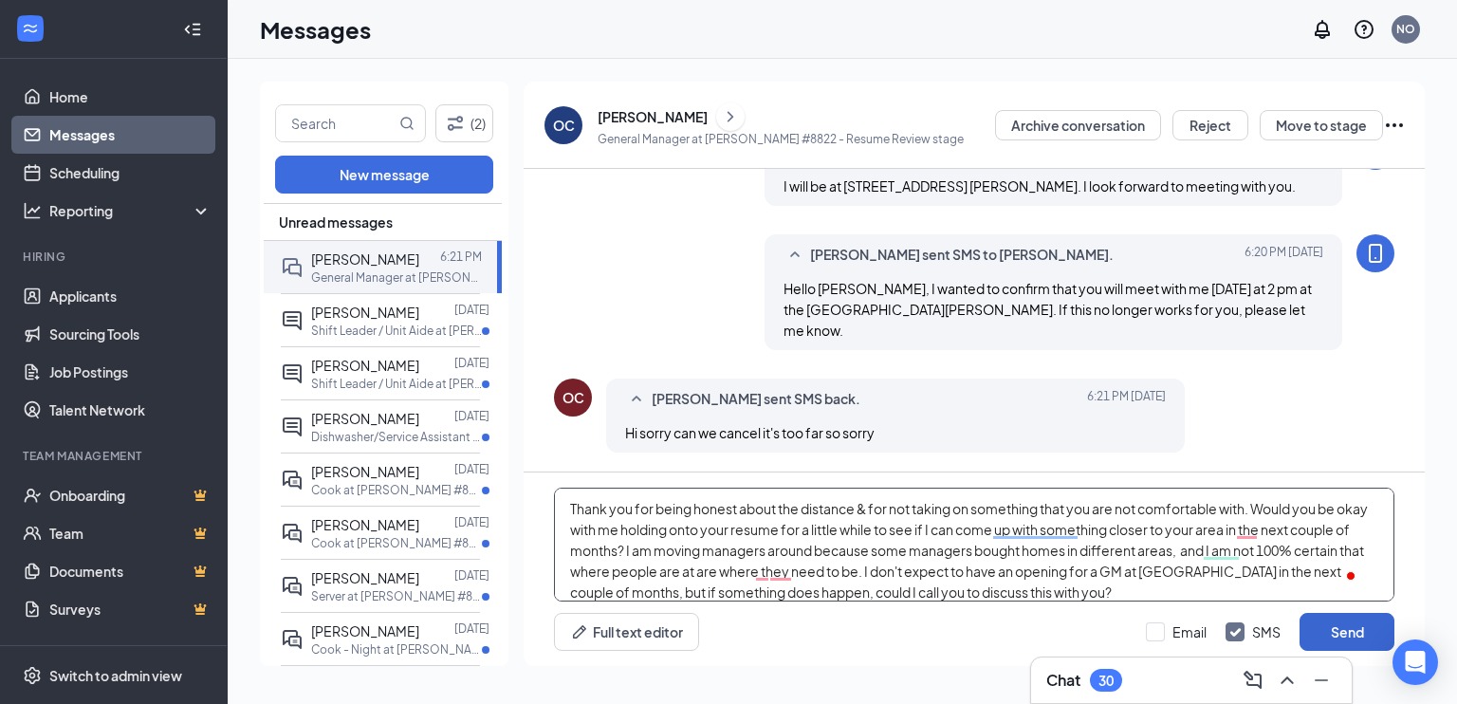
type textarea "Thank you for being honest about the distance & for not taking on something tha…"
click at [1348, 628] on button "Send" at bounding box center [1346, 632] width 95 height 38
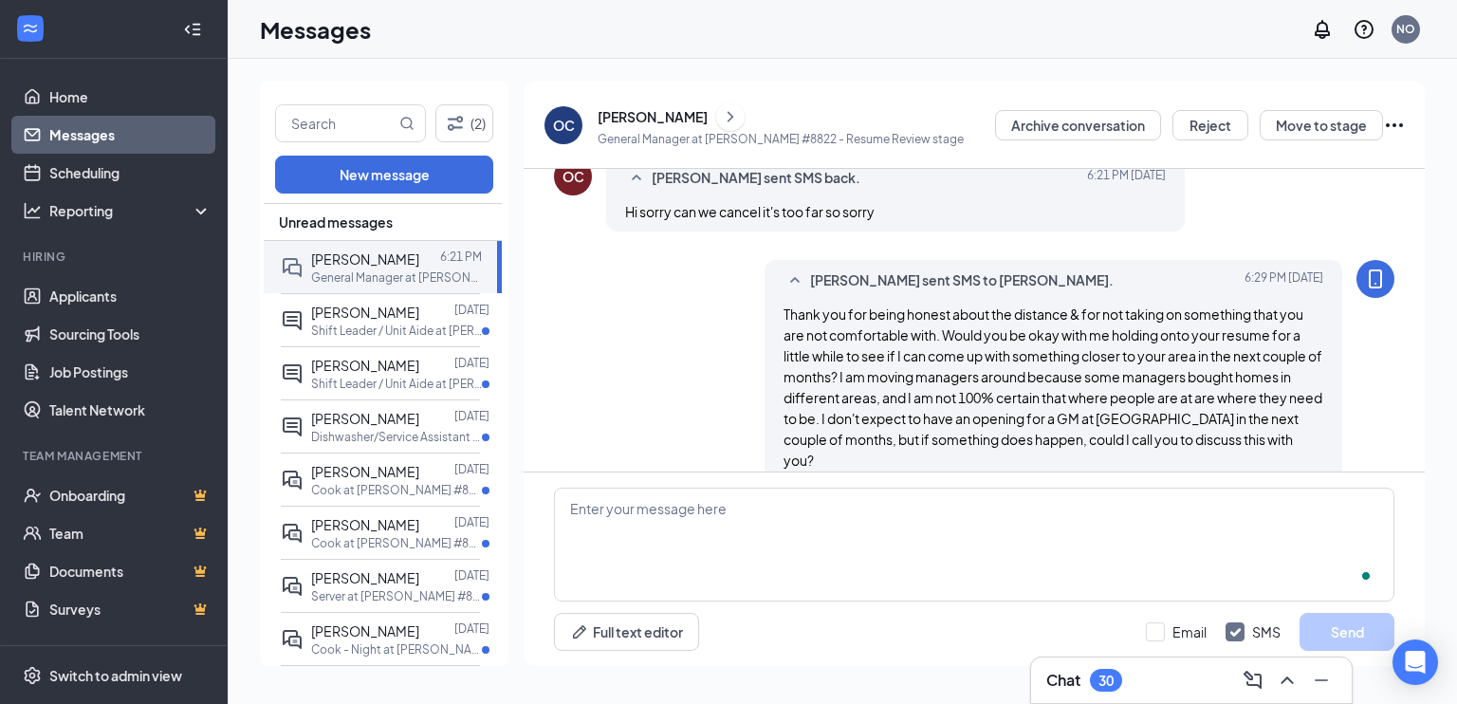
scroll to position [637, 0]
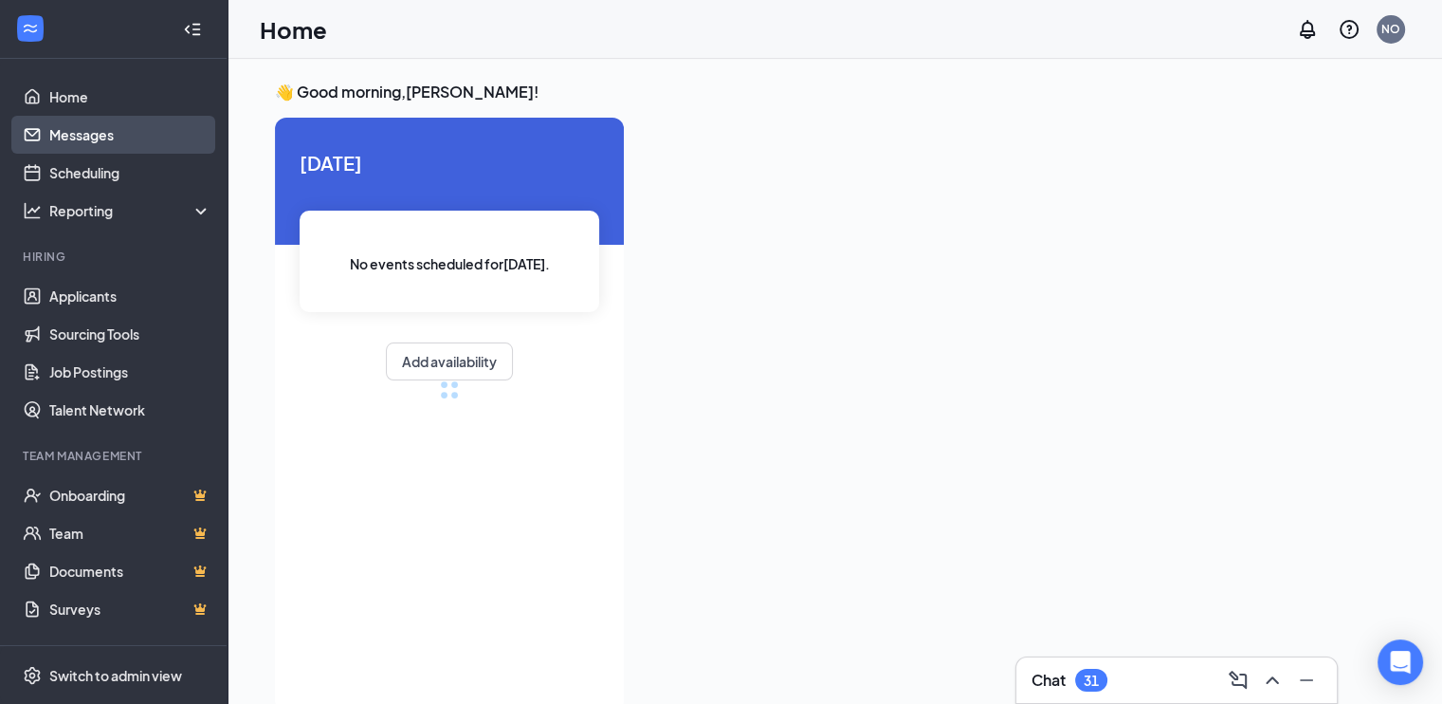
click at [85, 146] on link "Messages" at bounding box center [130, 135] width 162 height 38
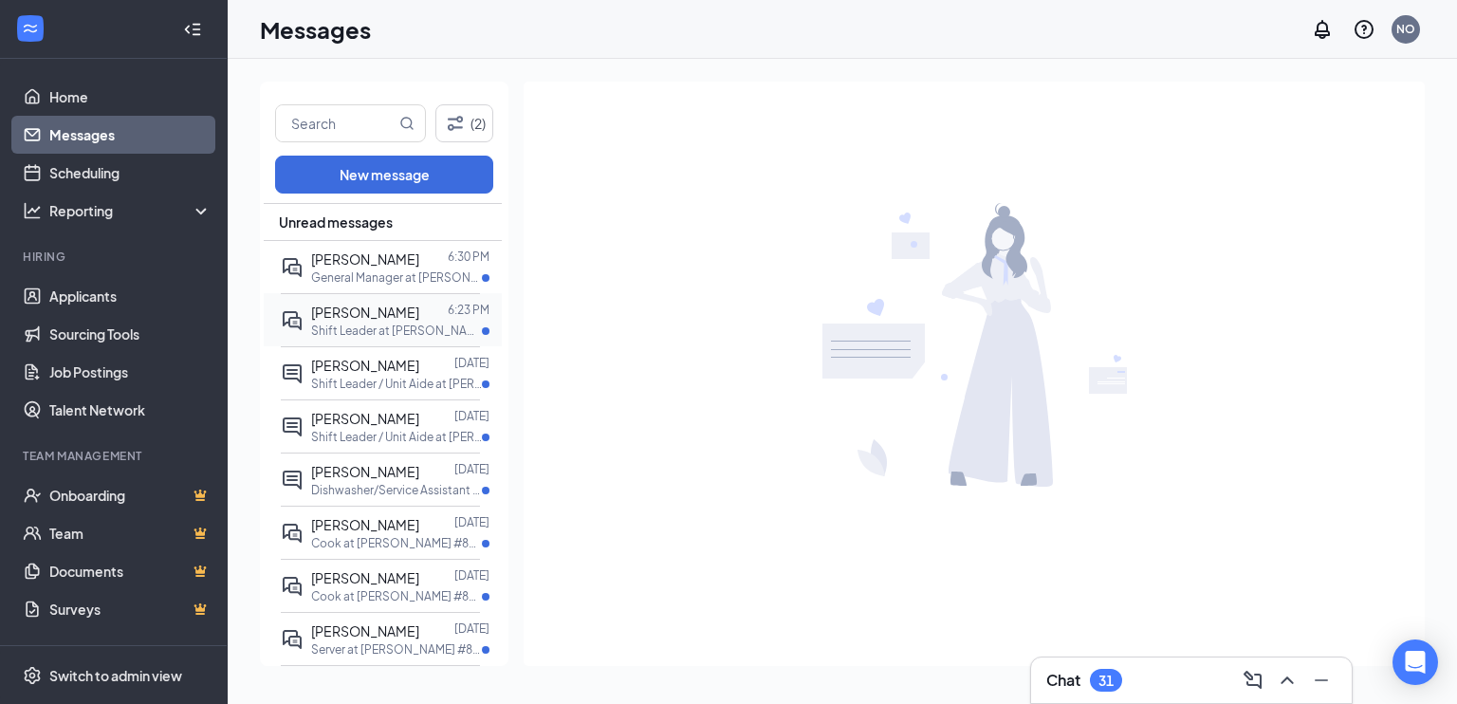
click at [401, 322] on div "[PERSON_NAME]" at bounding box center [365, 312] width 108 height 21
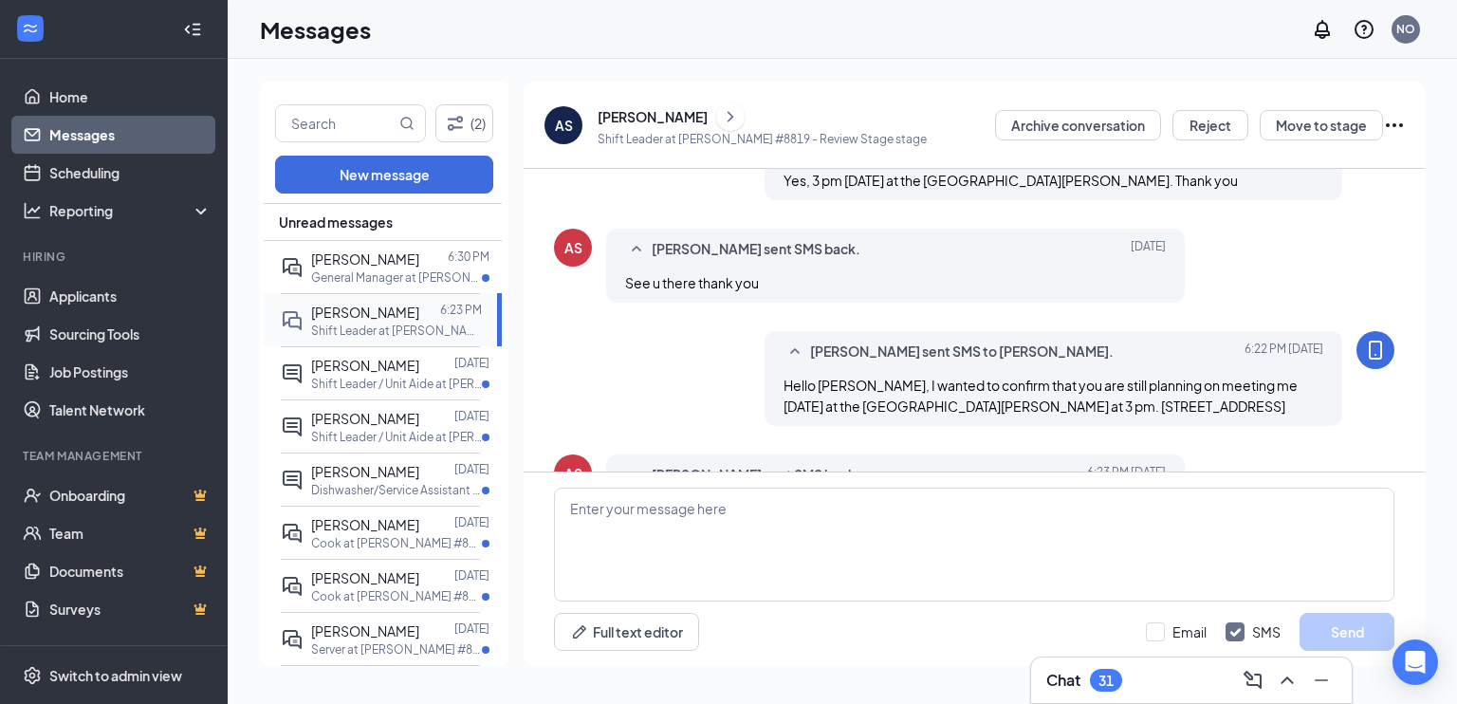
scroll to position [511, 0]
